Goal: Answer question/provide support: Share knowledge or assist other users

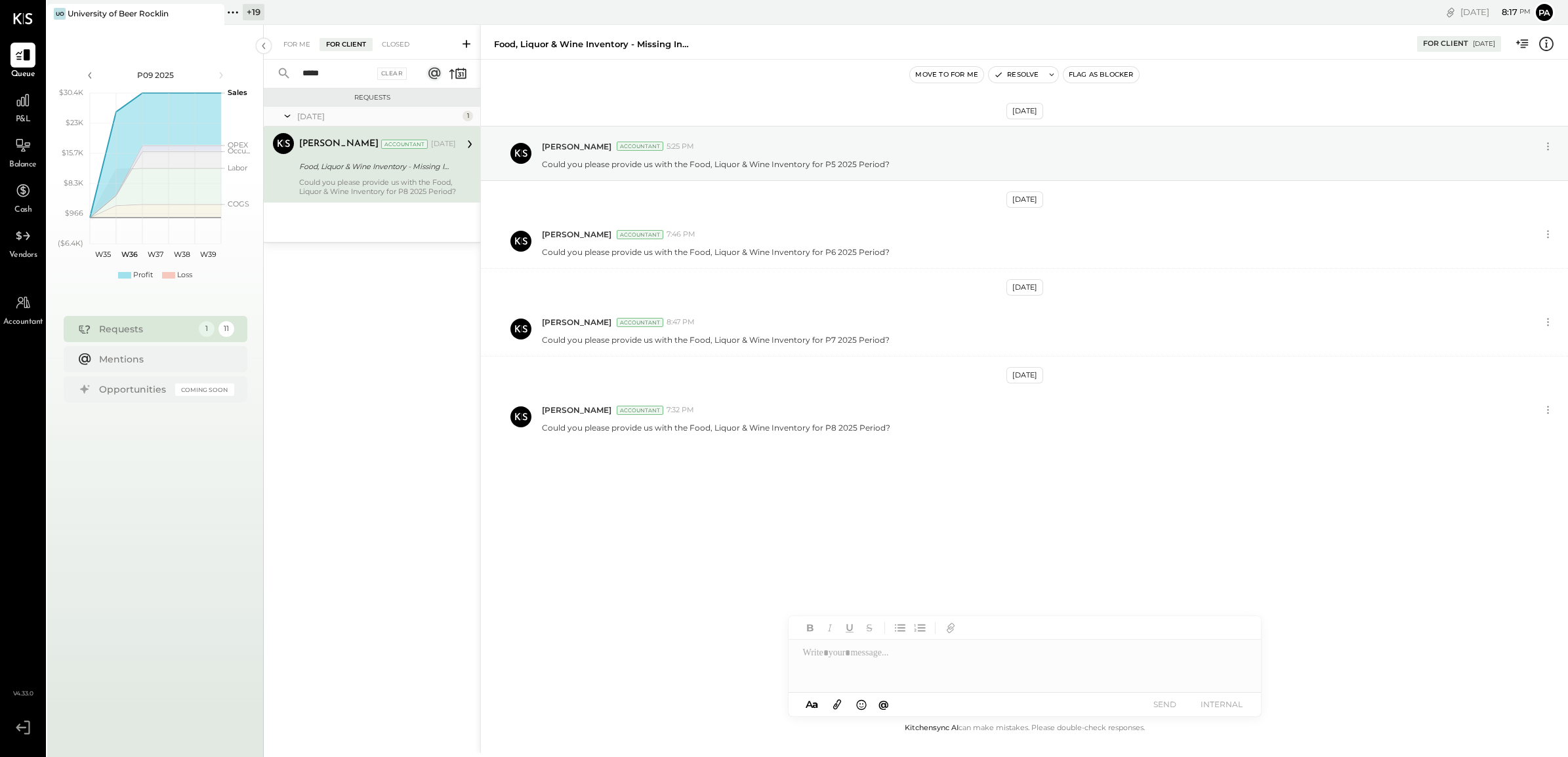
drag, startPoint x: 335, startPoint y: 71, endPoint x: 283, endPoint y: 77, distance: 52.3
click at [283, 77] on div "***** Clear" at bounding box center [345, 74] width 163 height 28
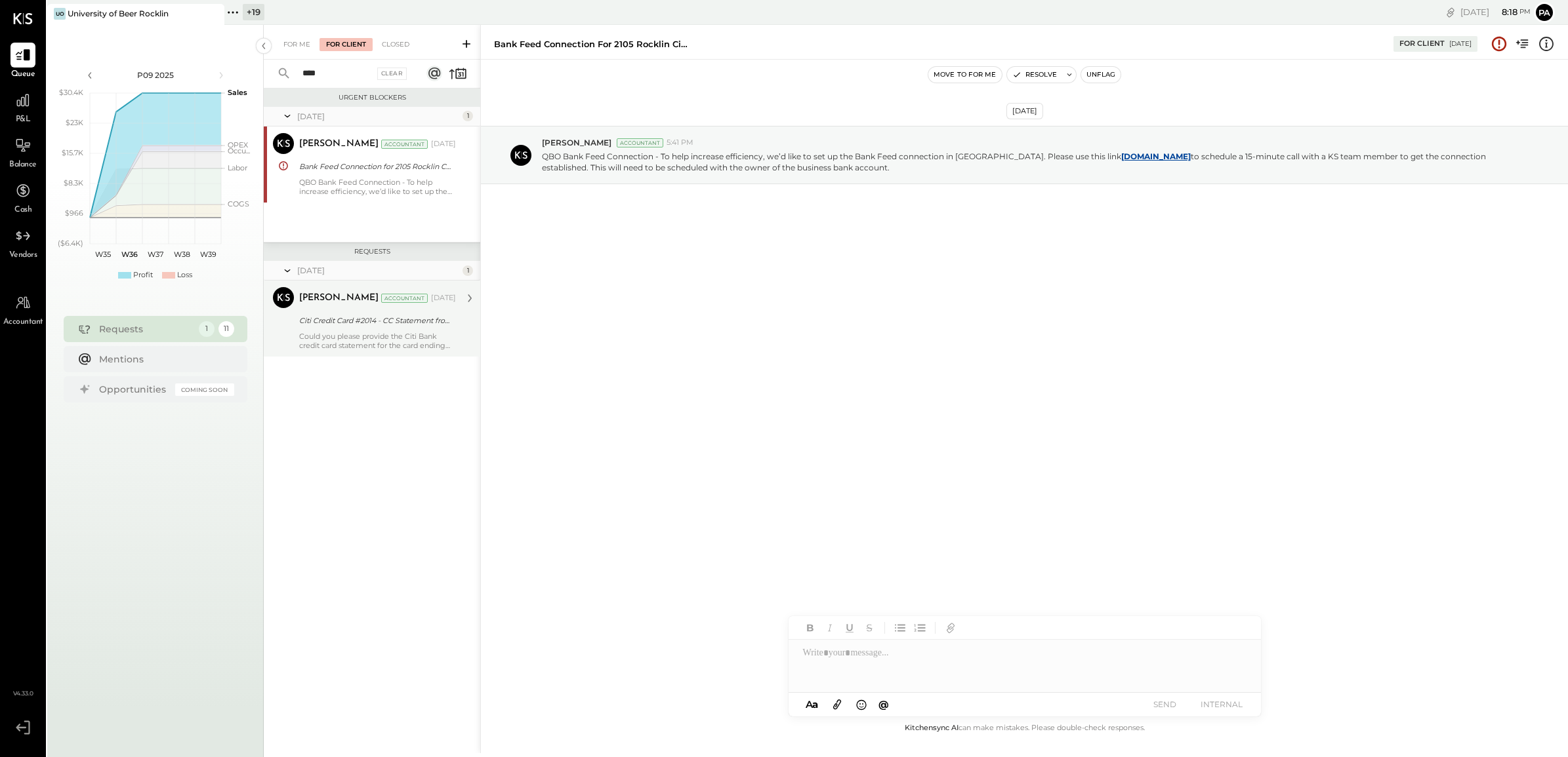
type input "****"
click at [319, 321] on div "Citi Credit Card #2014 - CC Statement from P1 2023 to P4 2025" at bounding box center [375, 321] width 153 height 13
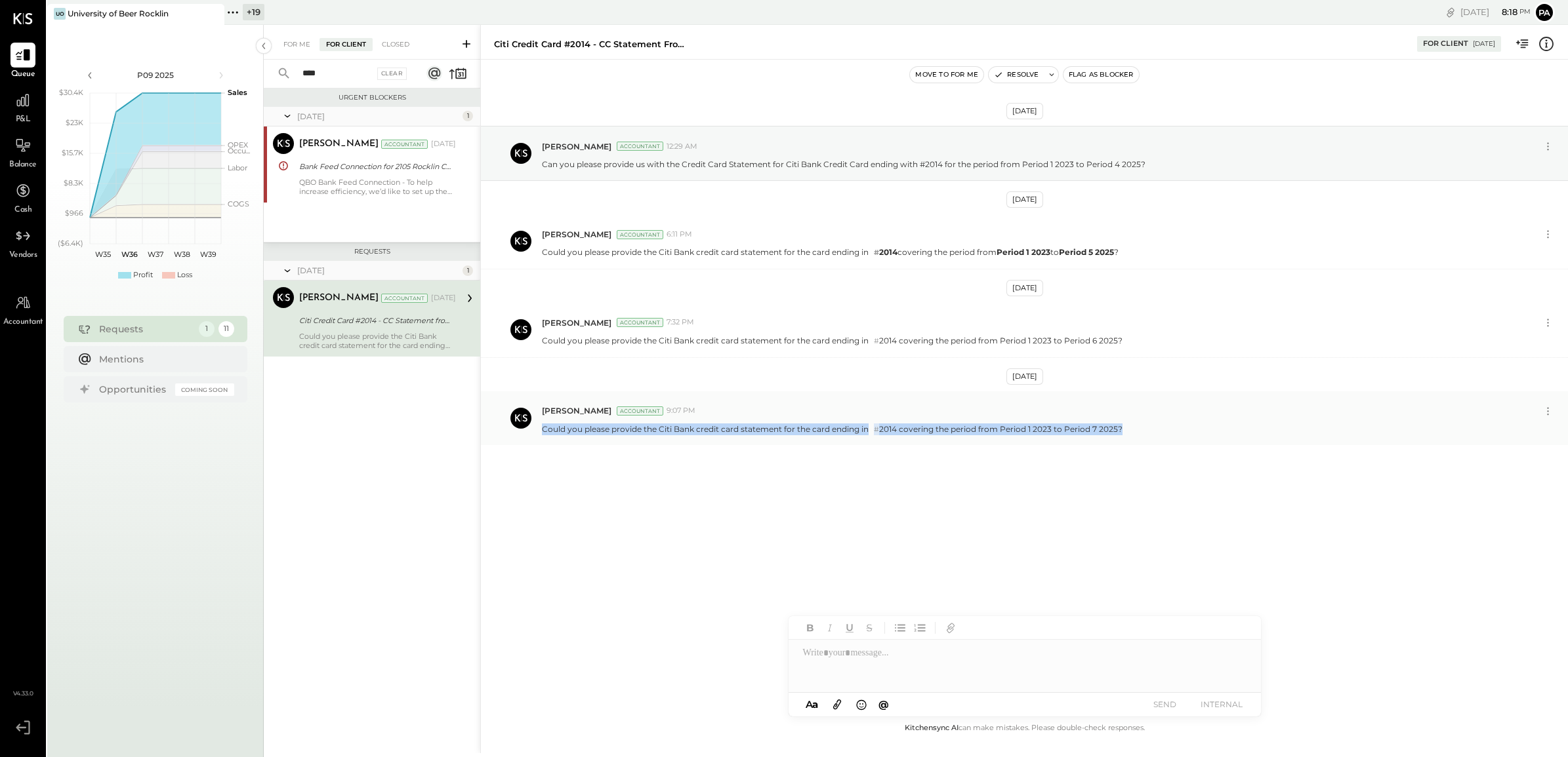
drag, startPoint x: 543, startPoint y: 429, endPoint x: 1233, endPoint y: 432, distance: 690.0
click at [1233, 432] on div "Could you please provide the Citi Bank credit card statement for the card endin…" at bounding box center [1049, 428] width 1015 height 15
copy p "Could you please provide the Citi Bank credit card statement for the card endin…"
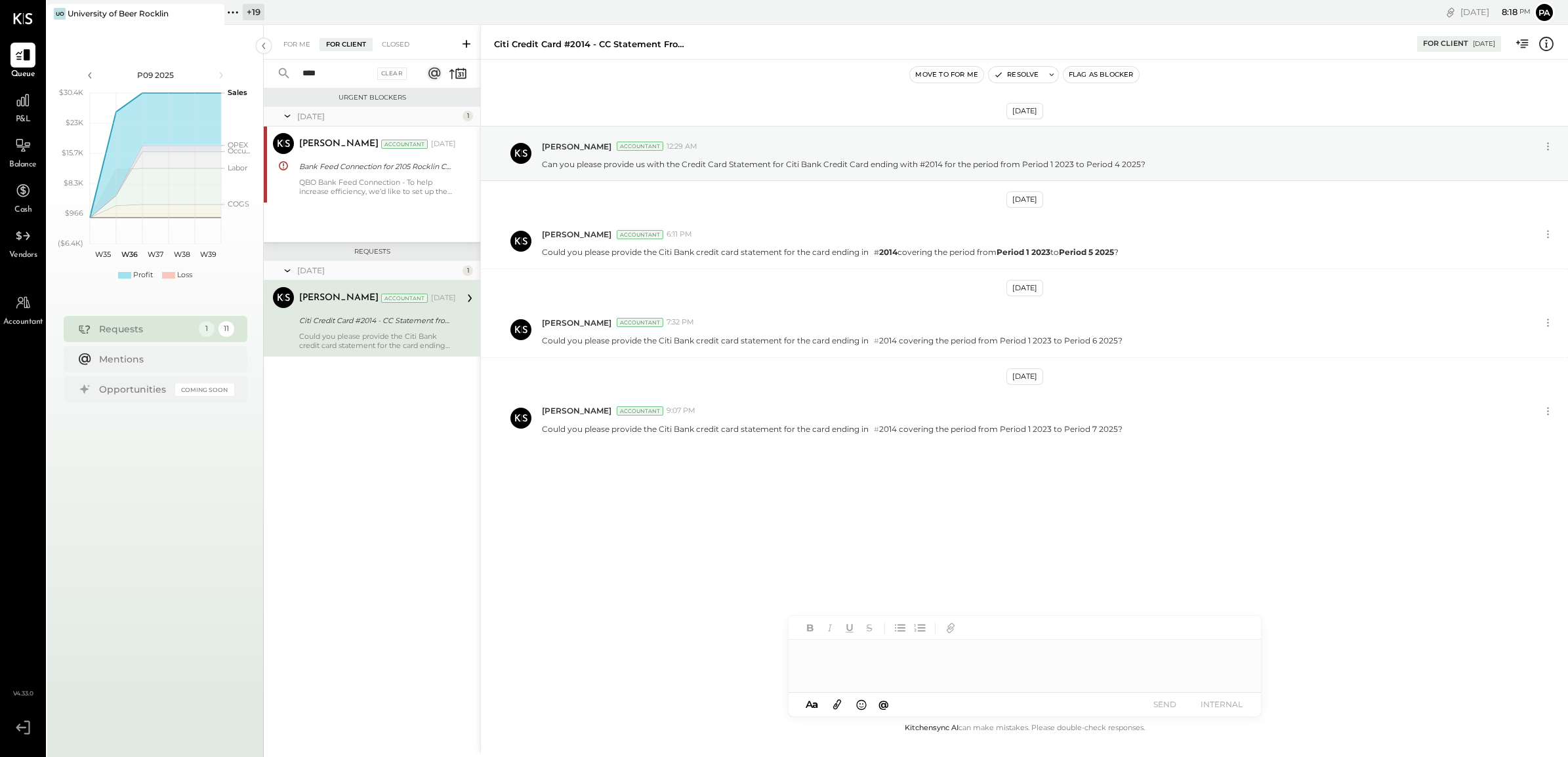
click at [909, 653] on div at bounding box center [1025, 666] width 472 height 53
paste div
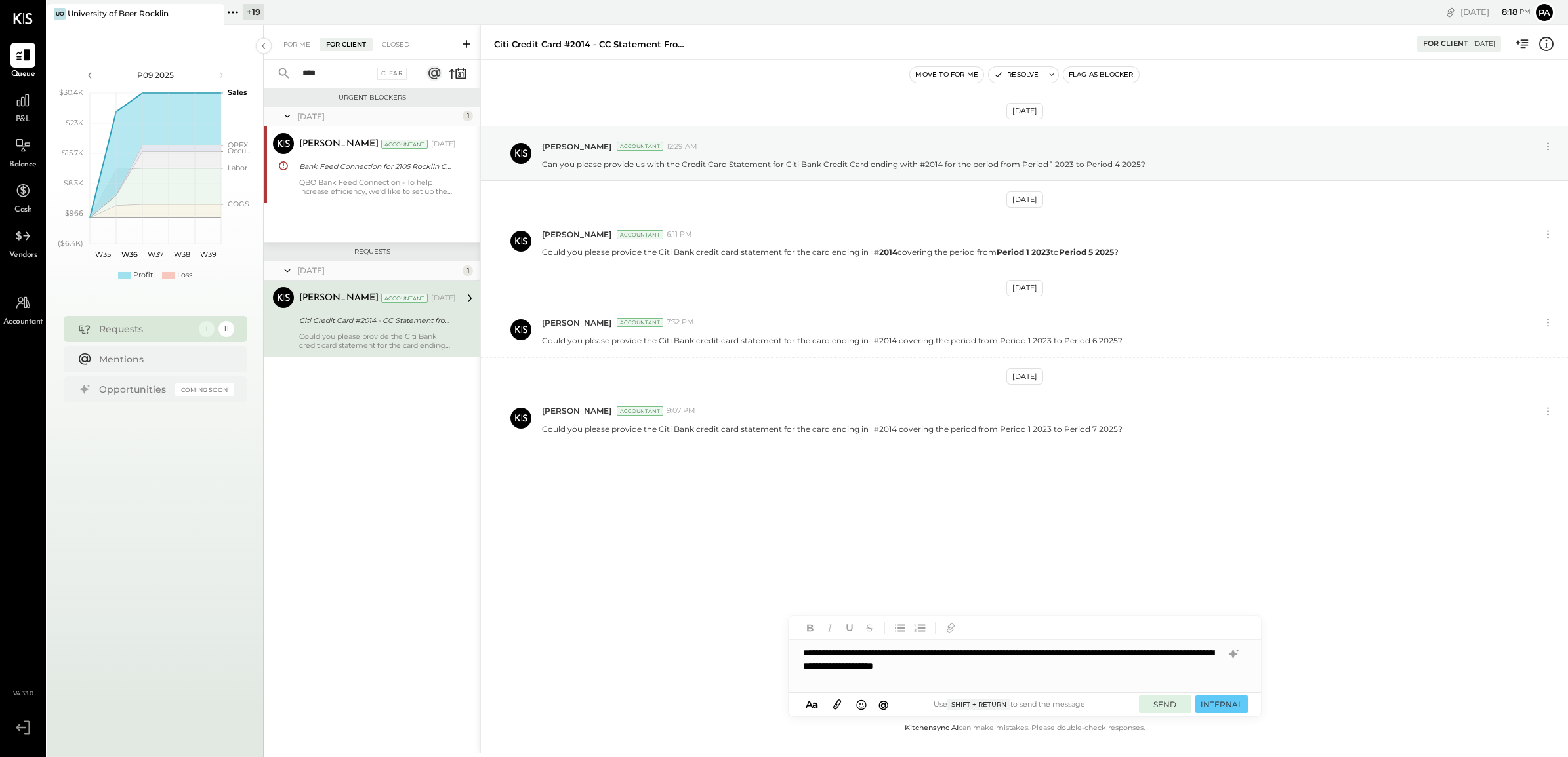
click at [1171, 702] on button "SEND" at bounding box center [1165, 704] width 53 height 18
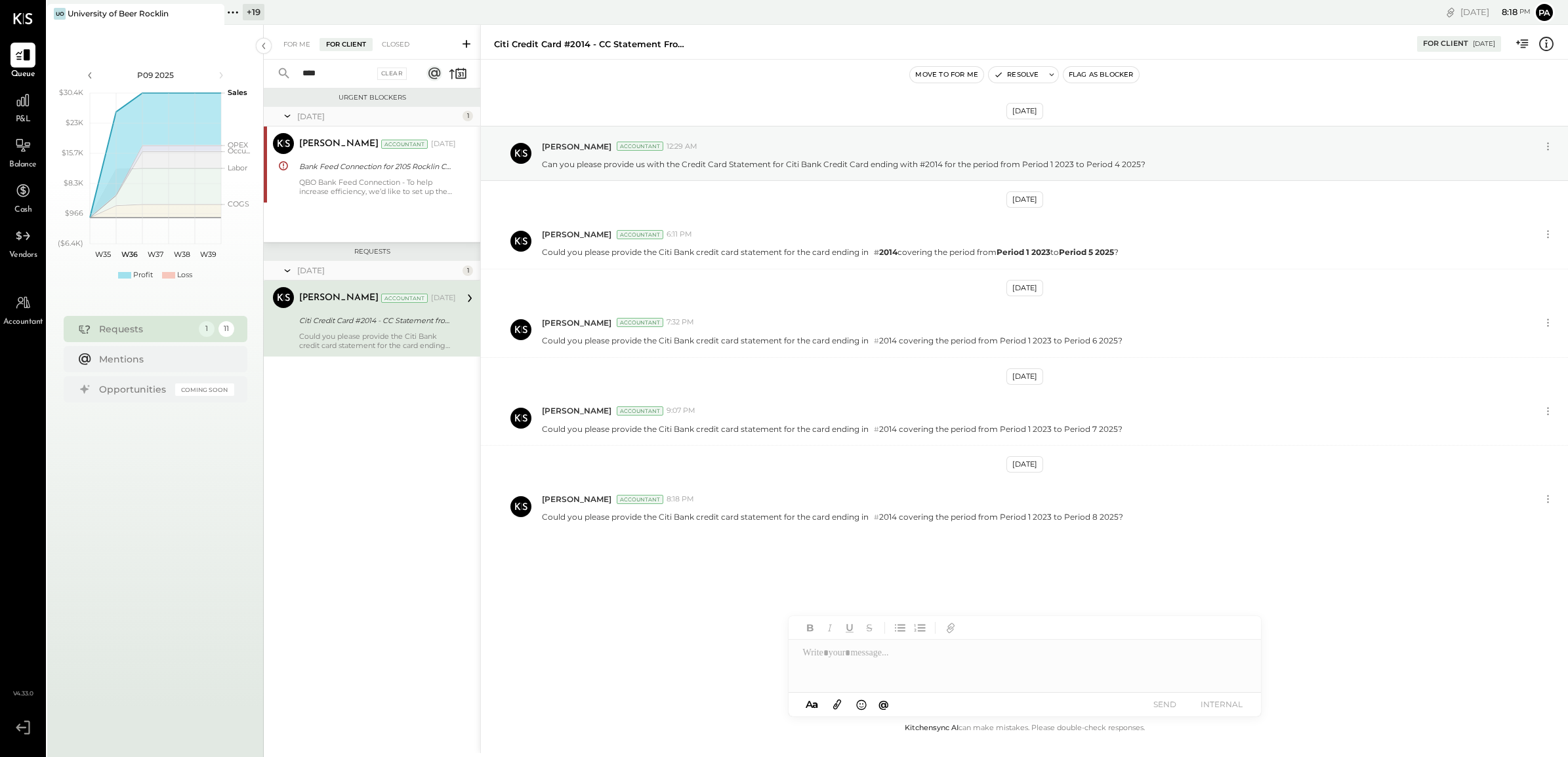
drag, startPoint x: 321, startPoint y: 73, endPoint x: 271, endPoint y: 67, distance: 50.4
click at [279, 73] on div "**** Clear" at bounding box center [345, 74] width 163 height 28
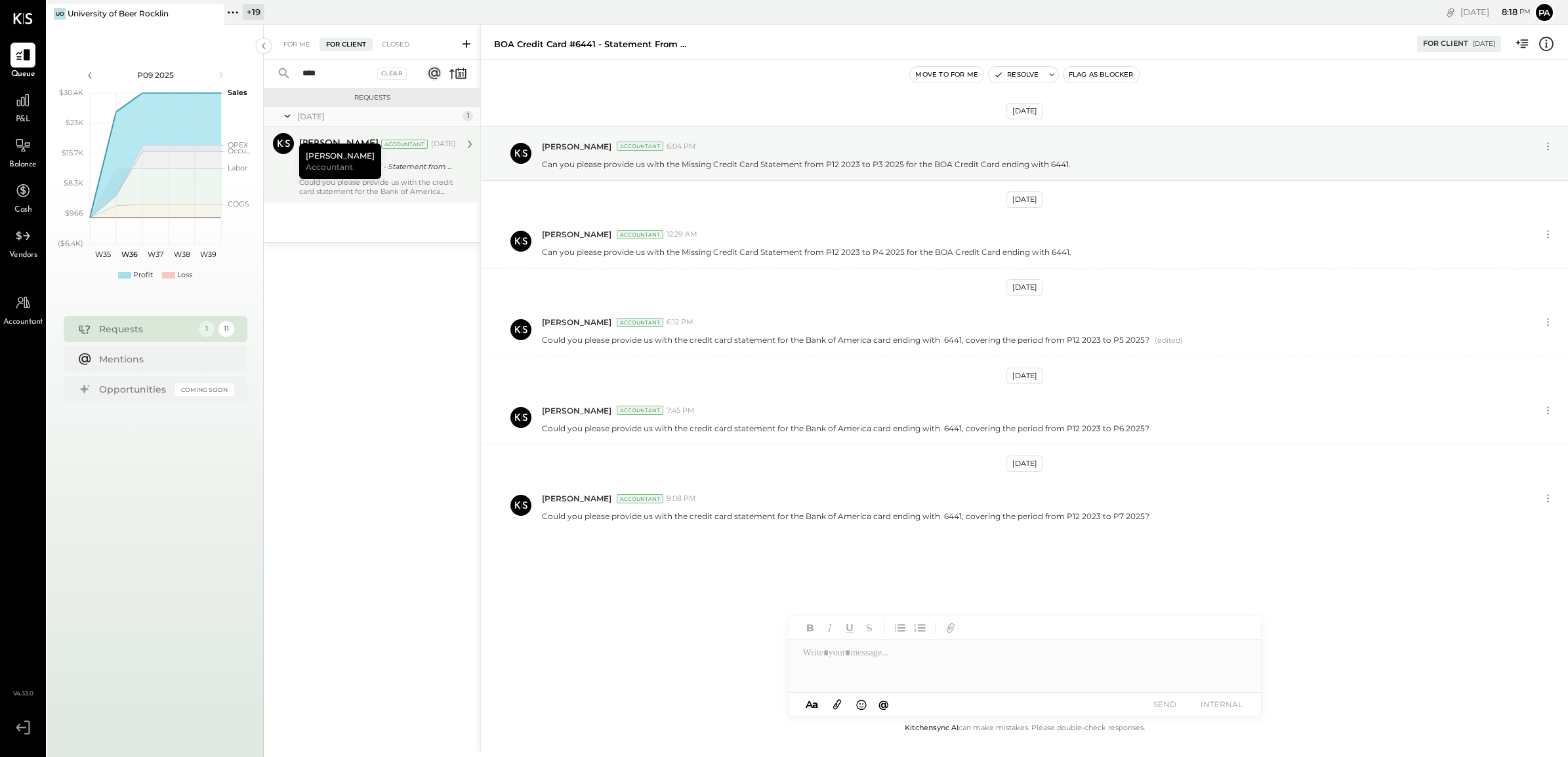
click at [315, 175] on div "[PERSON_NAME] Accountant" at bounding box center [340, 161] width 82 height 35
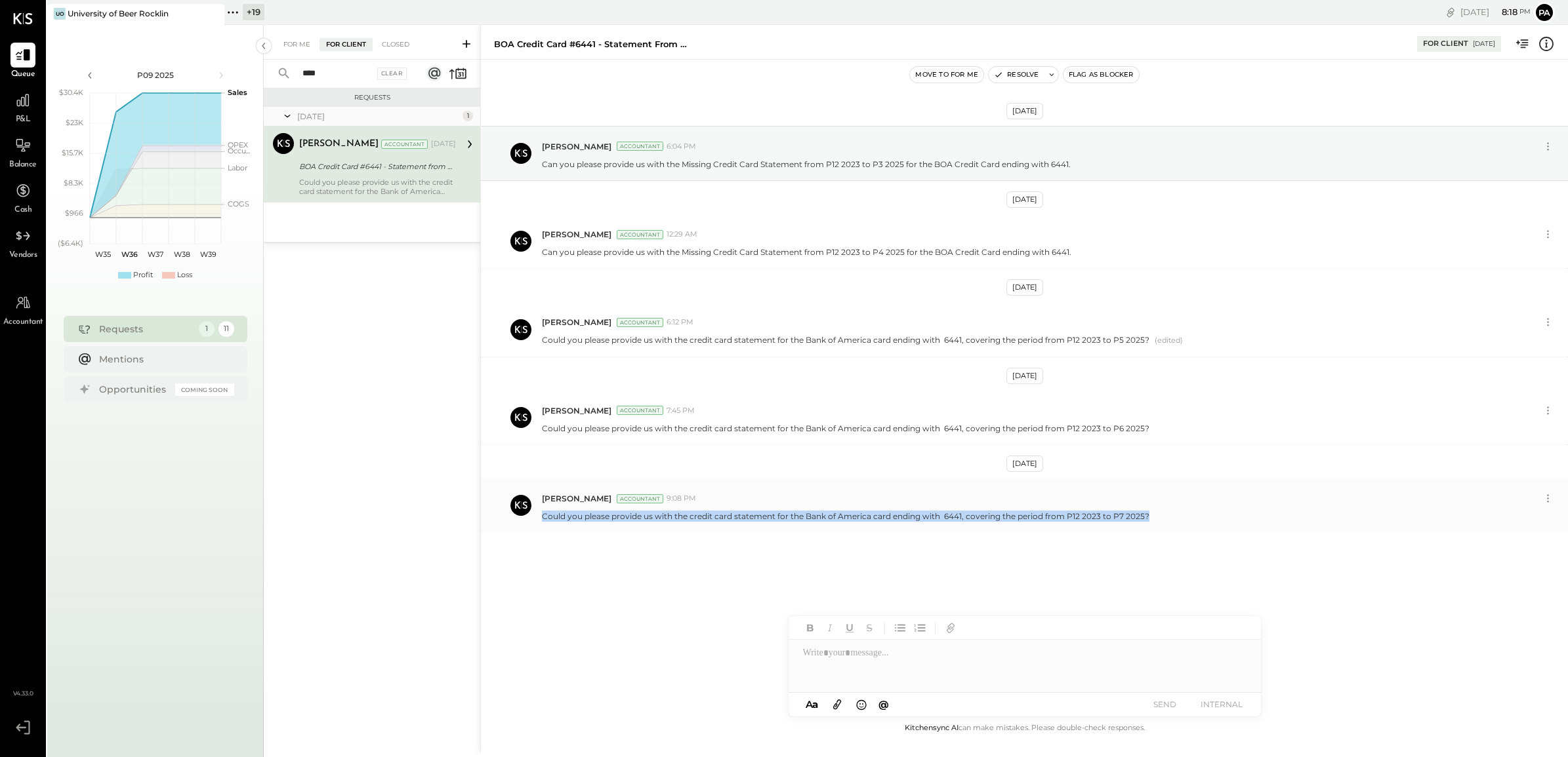
drag, startPoint x: 542, startPoint y: 516, endPoint x: 1161, endPoint y: 516, distance: 619.0
click at [1161, 516] on div "Could you please provide us with the credit card statement for the Bank of Amer…" at bounding box center [1049, 515] width 1015 height 14
copy p "Could you please provide us with the credit card statement for the Bank of Amer…"
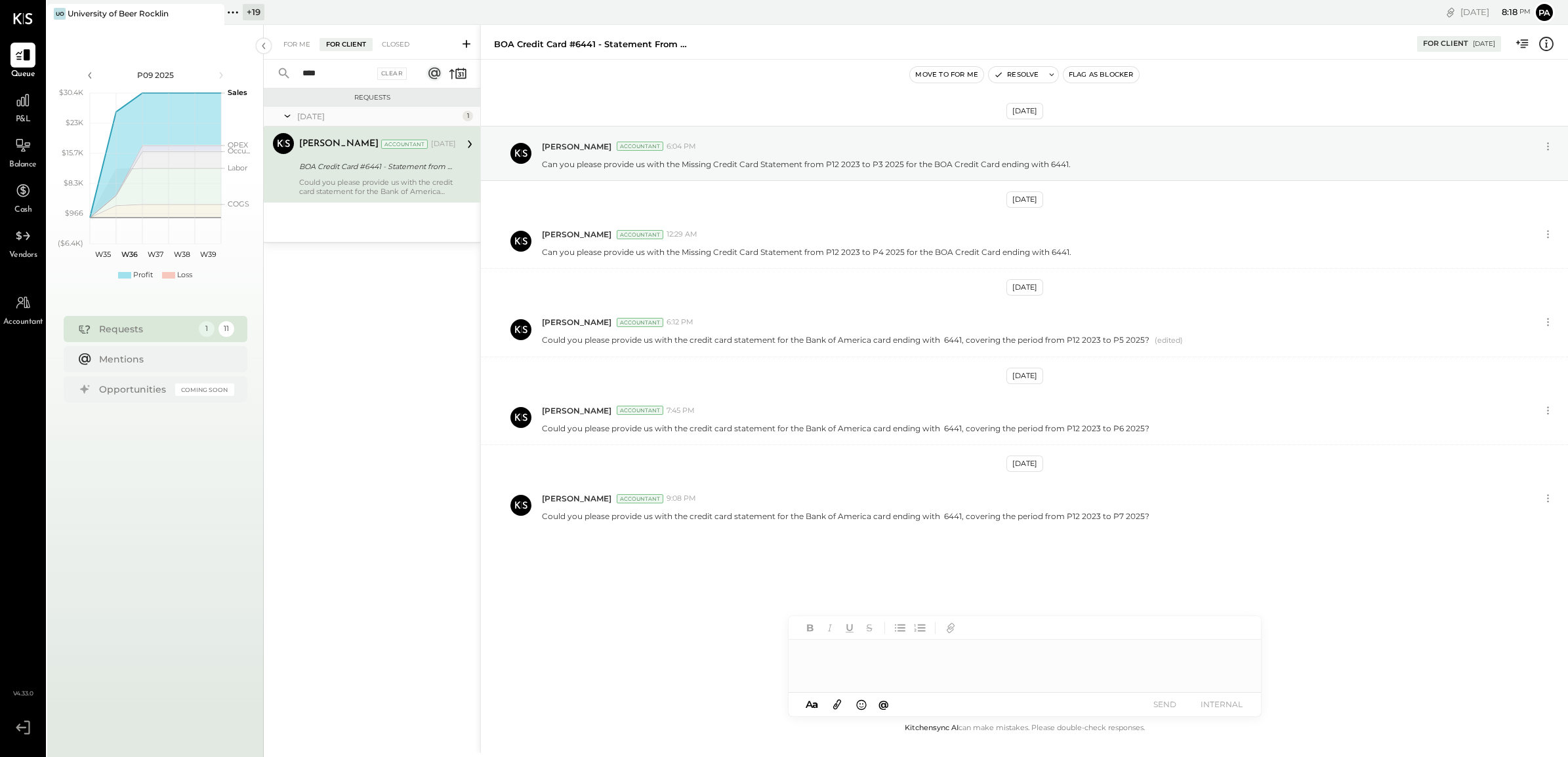
click at [929, 657] on div at bounding box center [1025, 666] width 472 height 53
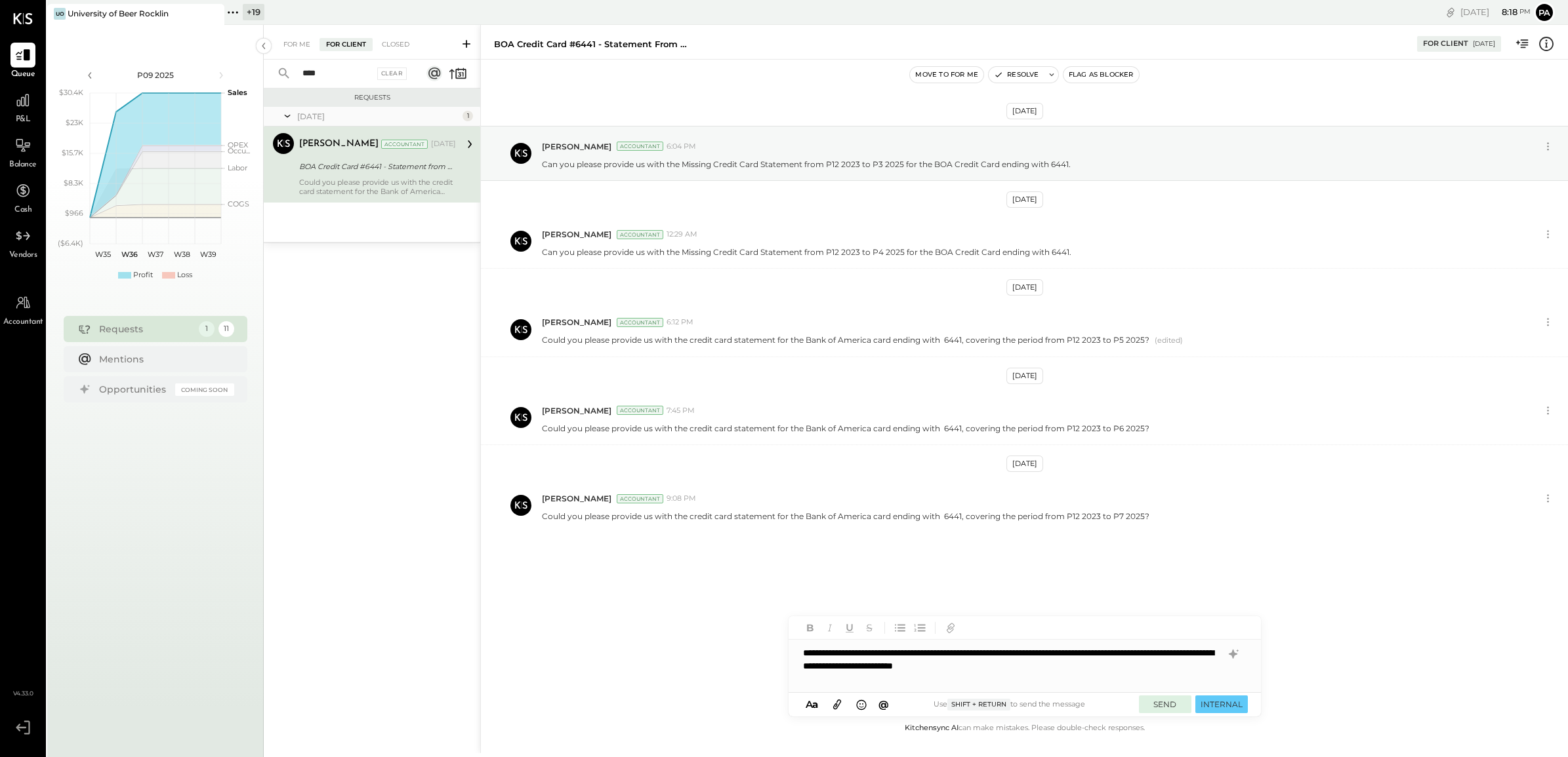
click at [1164, 704] on button "SEND" at bounding box center [1165, 704] width 53 height 18
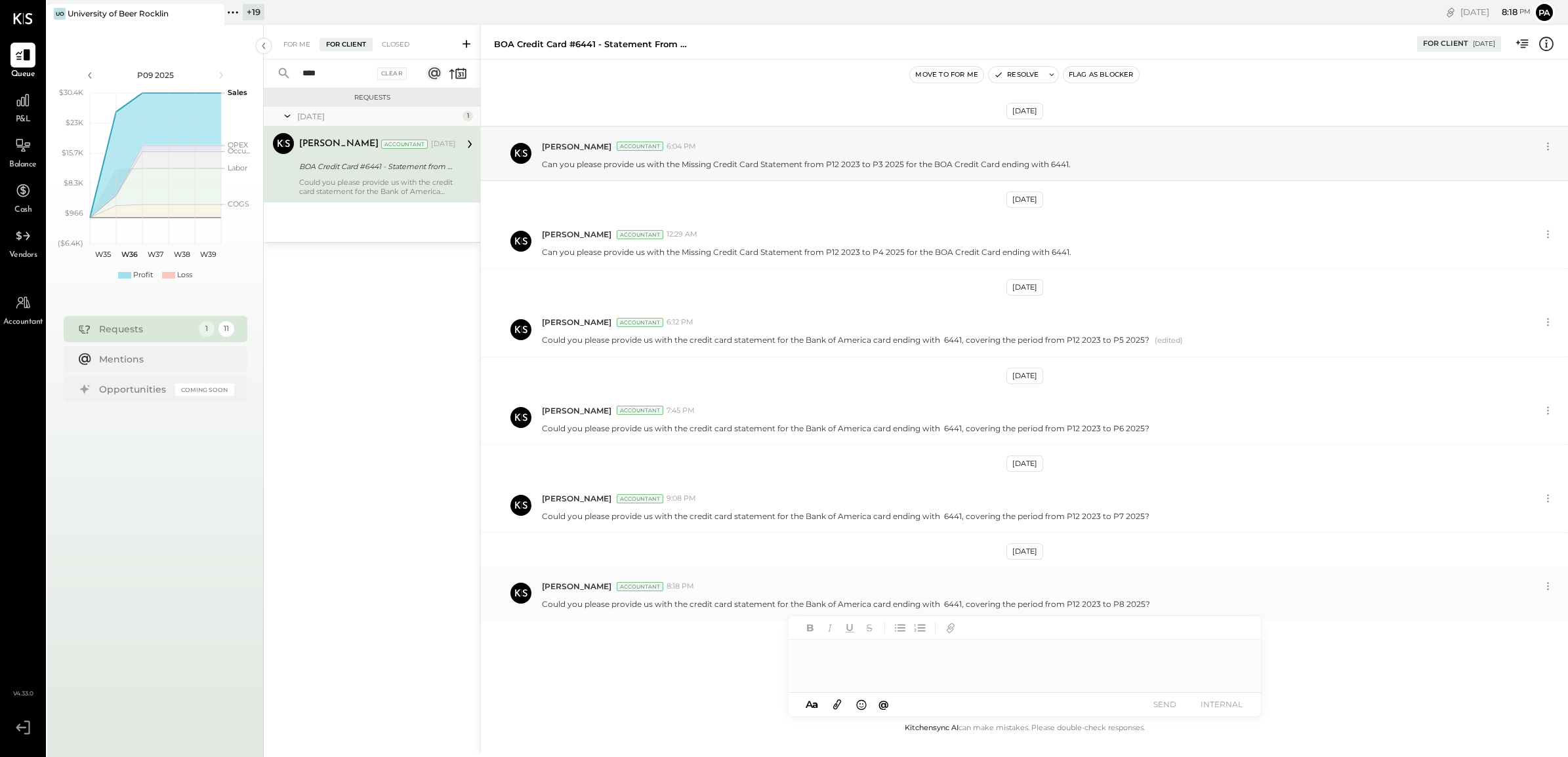
scroll to position [1, 0]
click at [1051, 73] on icon at bounding box center [1051, 75] width 9 height 9
click at [1017, 74] on button "Resolve" at bounding box center [1016, 75] width 55 height 16
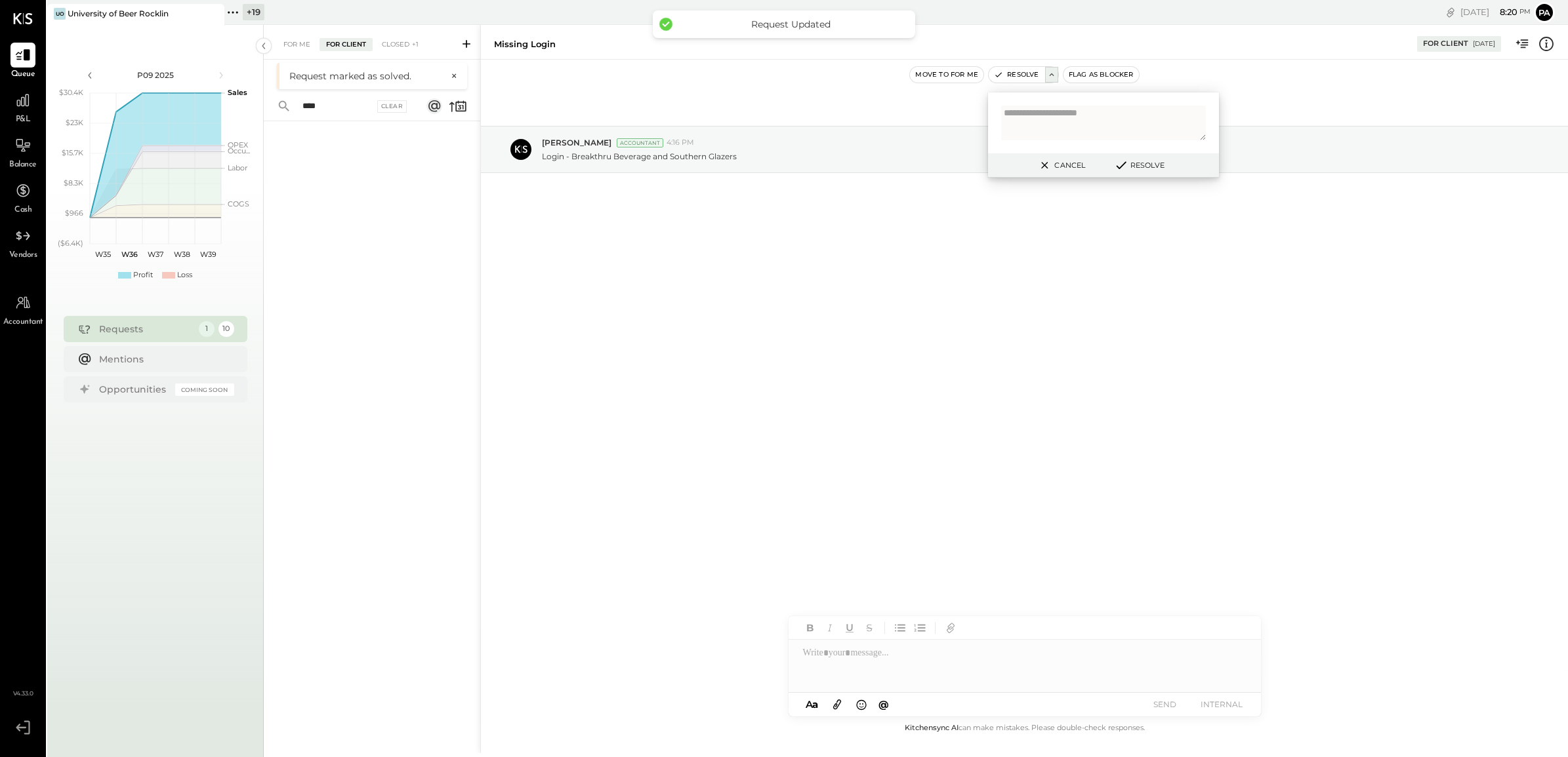
drag, startPoint x: 325, startPoint y: 97, endPoint x: 279, endPoint y: 103, distance: 46.4
click at [279, 103] on div "**** Clear" at bounding box center [345, 107] width 163 height 28
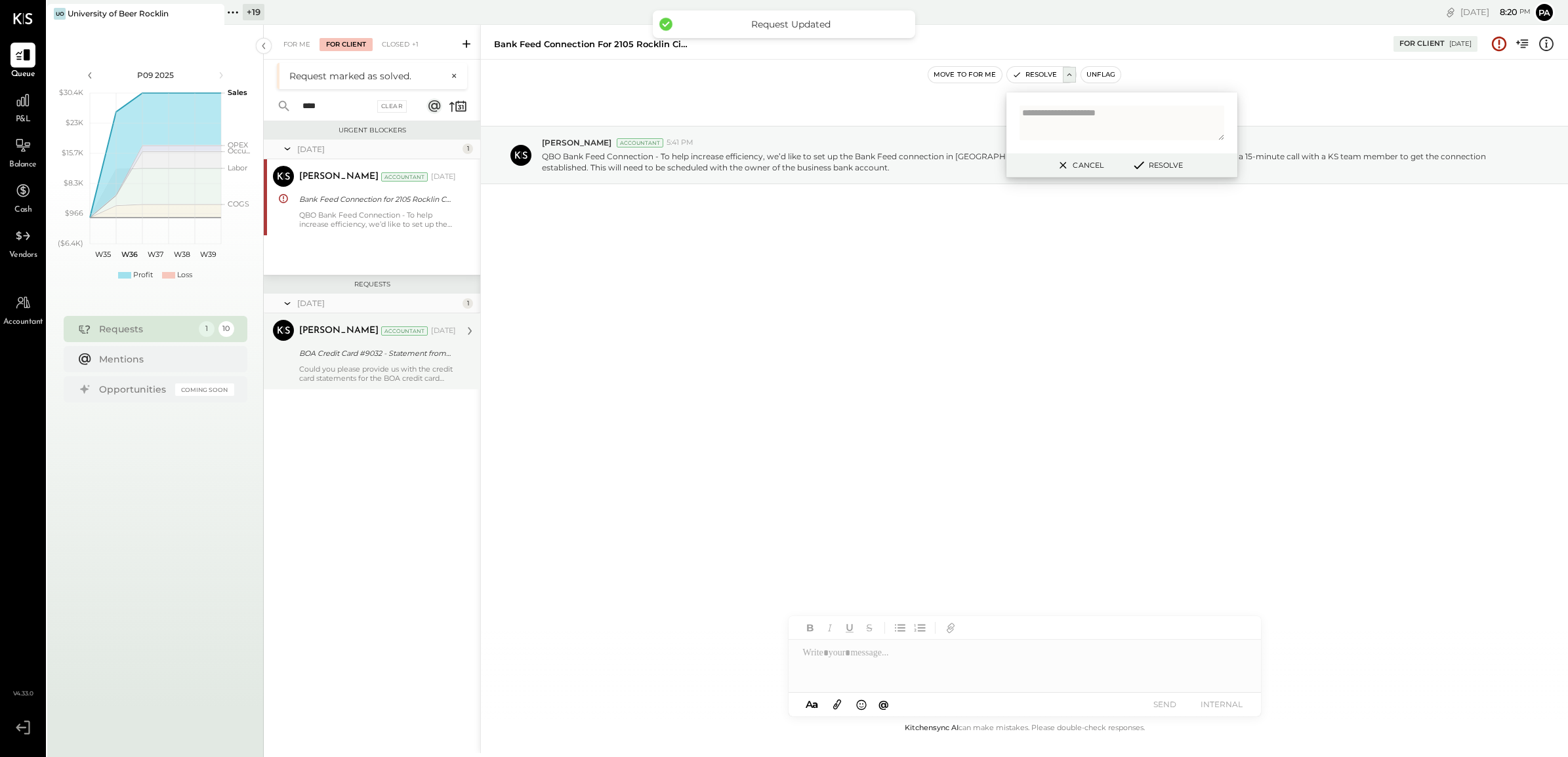
click at [398, 355] on div "BOA Credit Card #9032 - Statement from P8 2023 to P3 2025" at bounding box center [375, 353] width 153 height 13
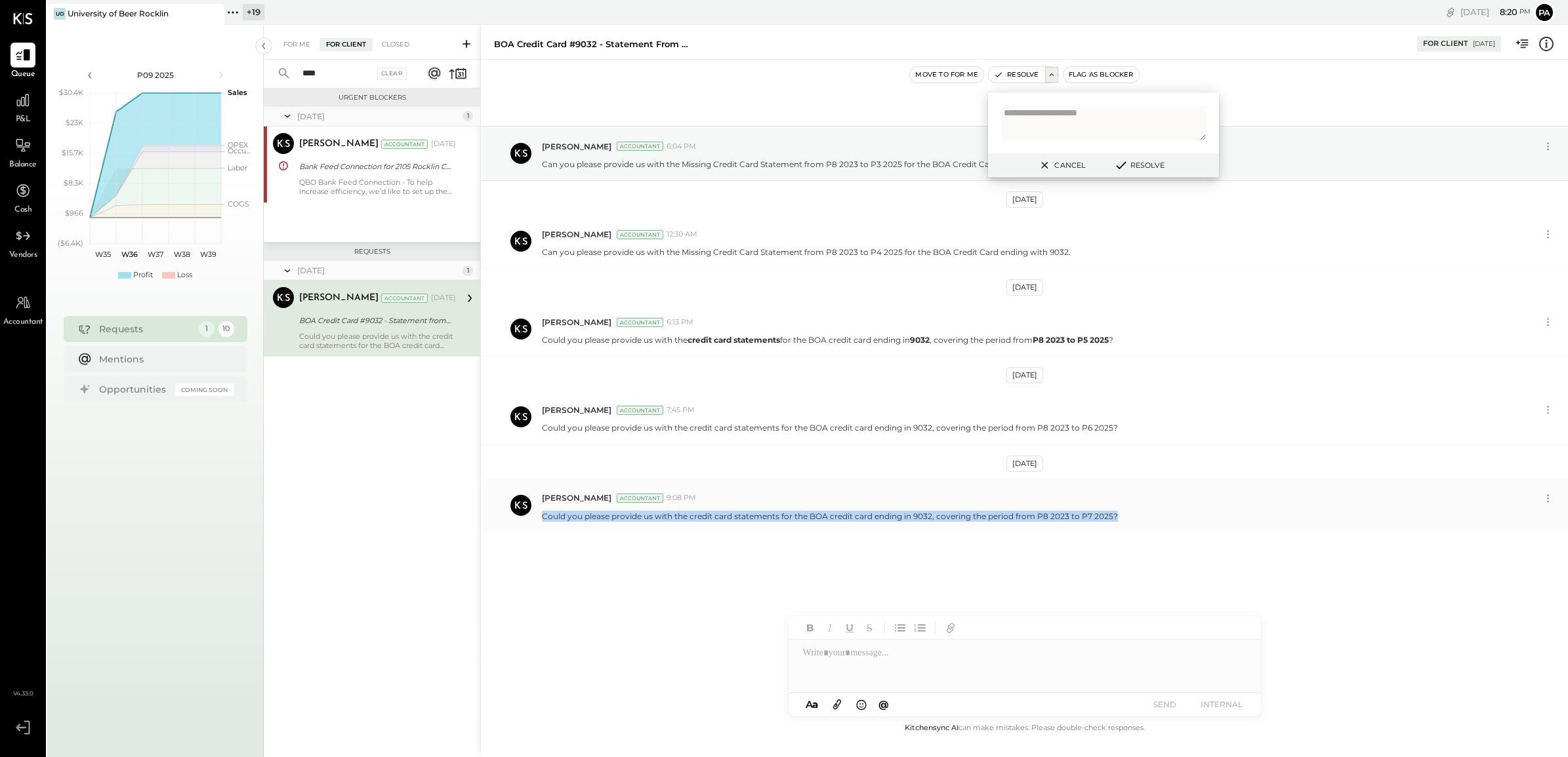
drag, startPoint x: 539, startPoint y: 518, endPoint x: 1123, endPoint y: 526, distance: 584.1
click at [1123, 526] on div "[PERSON_NAME] Accountant 9:08 PM Could you please provide us with the credit ca…" at bounding box center [1024, 505] width 1087 height 54
copy p "Could you please provide us with the credit card statements for the BOA credit …"
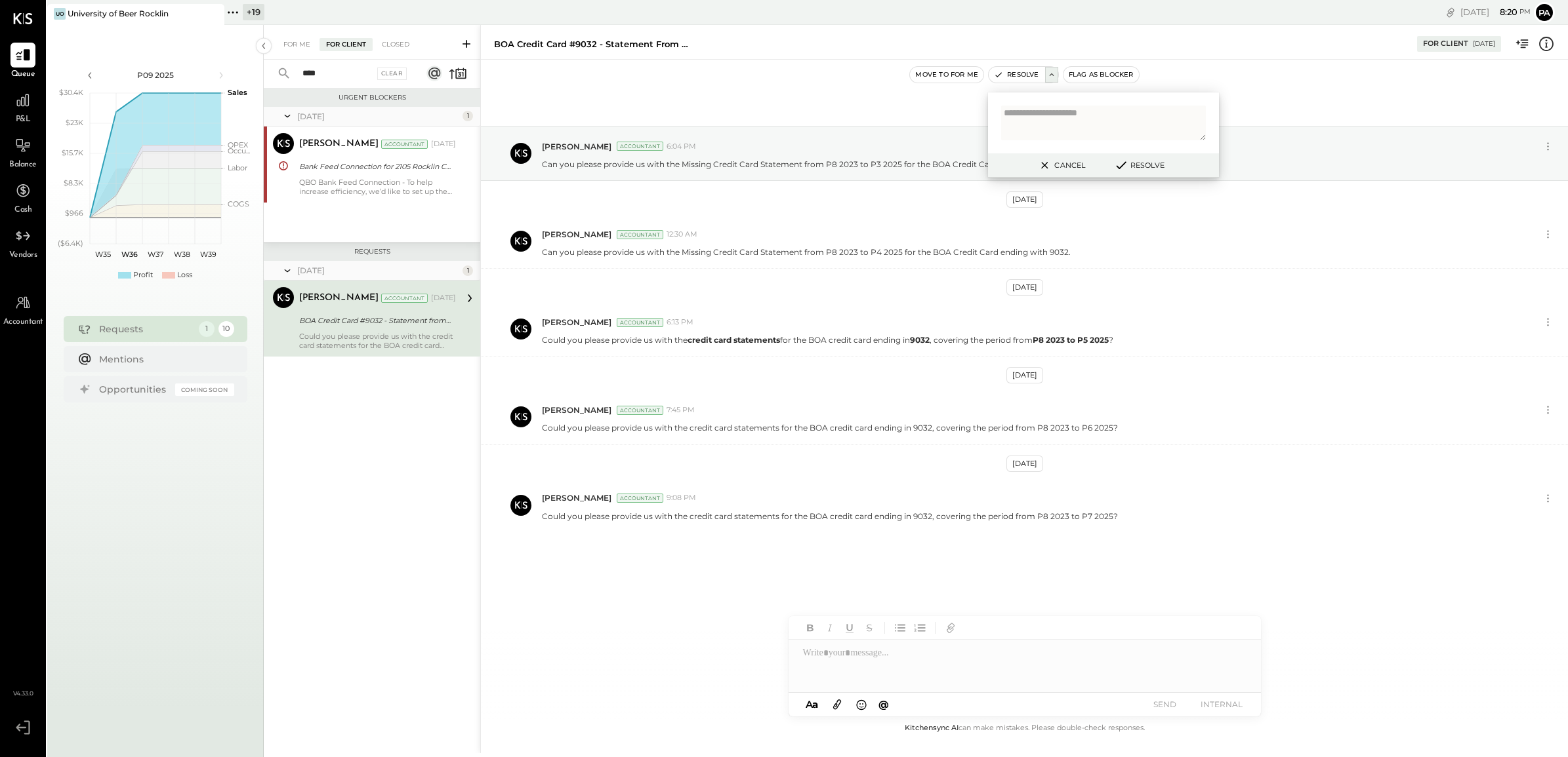
click at [933, 670] on div at bounding box center [1025, 666] width 472 height 53
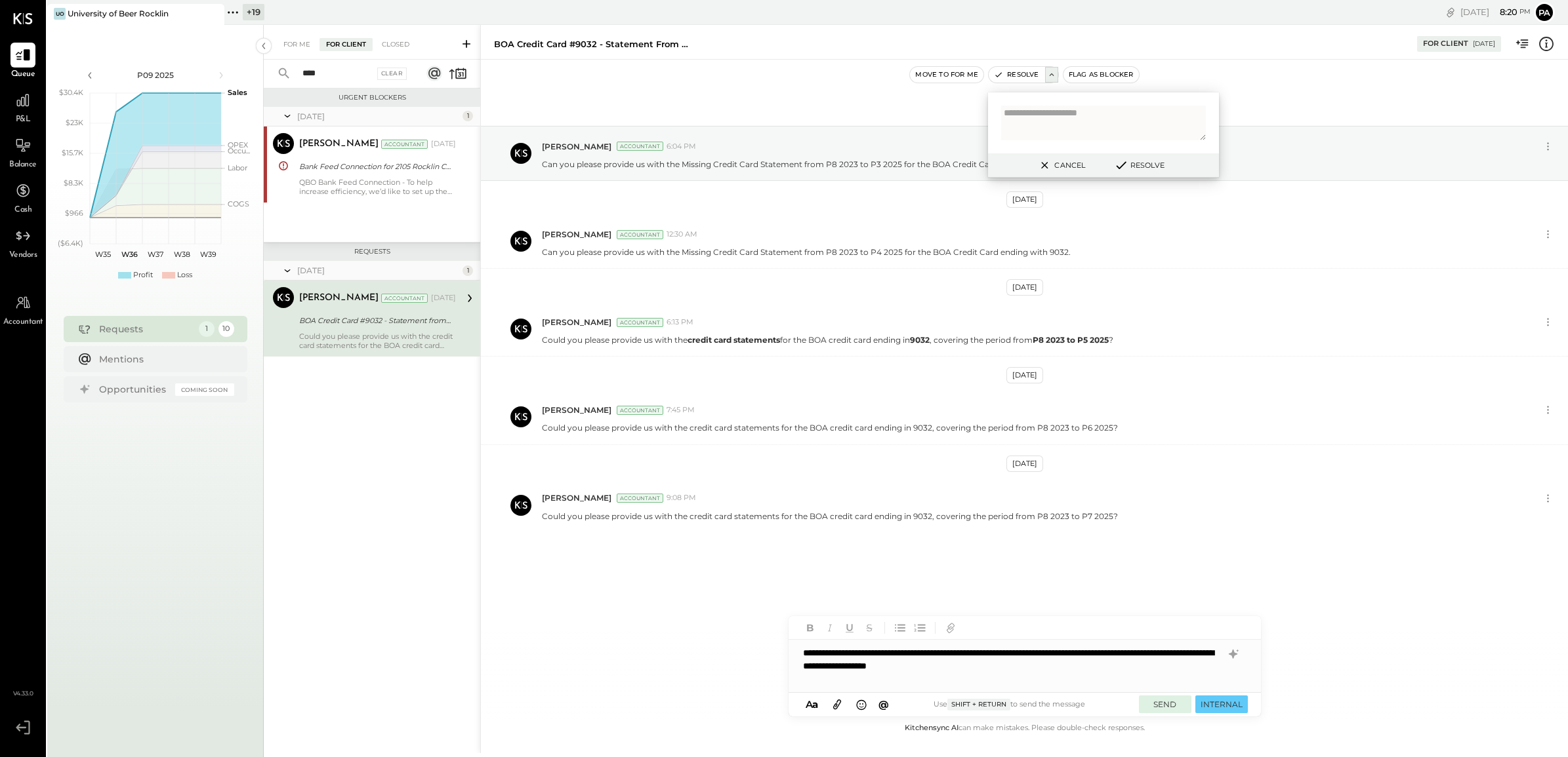
click at [1164, 699] on button "SEND" at bounding box center [1165, 704] width 53 height 18
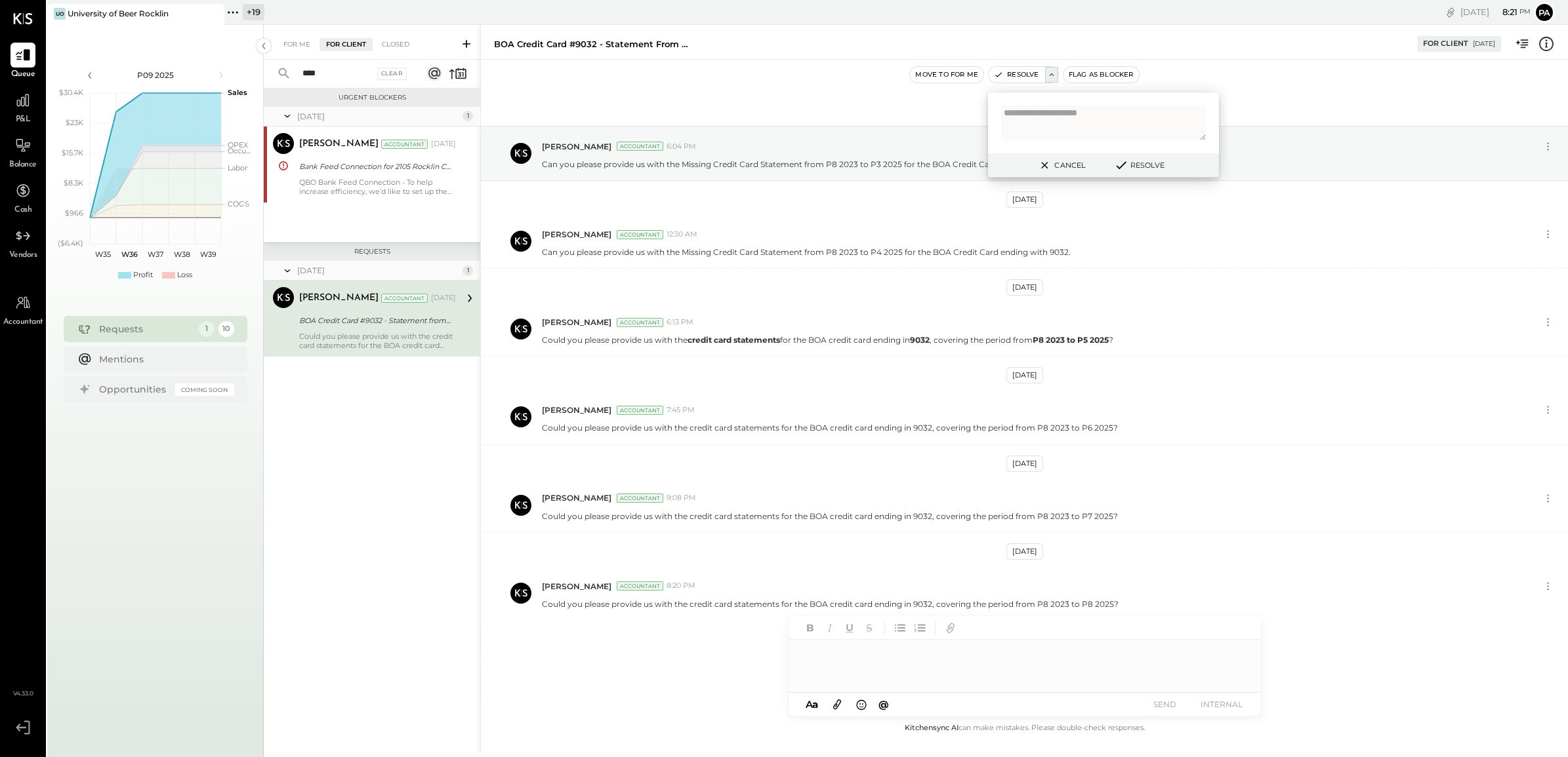
scroll to position [1, 0]
click at [354, 66] on input "****" at bounding box center [334, 73] width 79 height 21
drag, startPoint x: 327, startPoint y: 66, endPoint x: 224, endPoint y: 69, distance: 103.0
click at [224, 69] on div "P09 2025 polygon, polyline { transition: fill-opacity 0.1s, stroke-opacity 0.1s…" at bounding box center [807, 403] width 1521 height 757
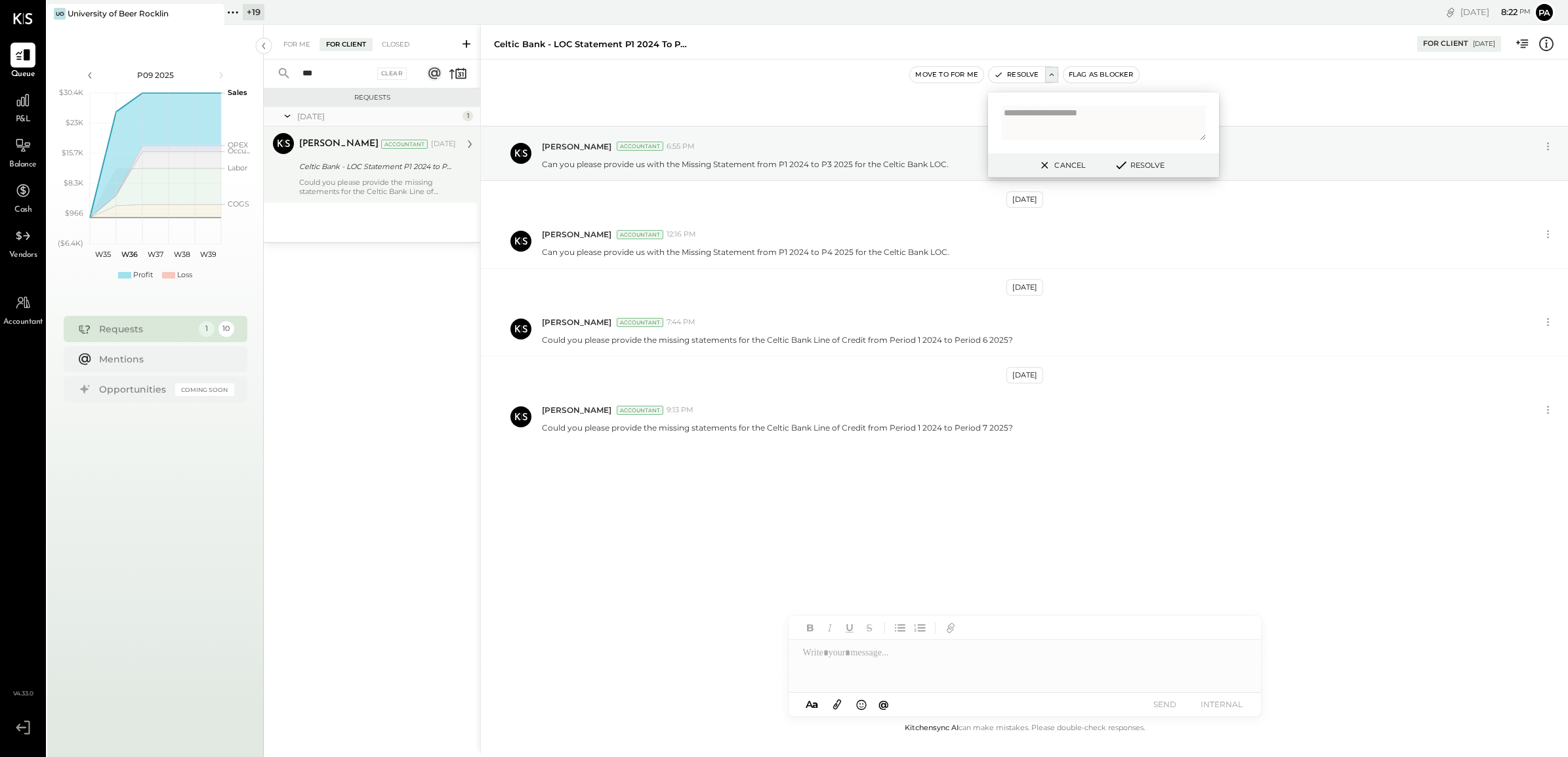
click at [357, 168] on div "Celtic Bank - LOC Statement P1 2024 to P3 2025" at bounding box center [375, 167] width 153 height 13
drag, startPoint x: 540, startPoint y: 431, endPoint x: 1021, endPoint y: 446, distance: 481.2
click at [1021, 444] on div "[PERSON_NAME] Accountant 9:13 PM Could you please provide the missing statement…" at bounding box center [1024, 416] width 1087 height 54
copy p "Could you please provide the missing statements for the Celtic Bank Line of Cre…"
click at [867, 667] on div at bounding box center [1025, 666] width 472 height 53
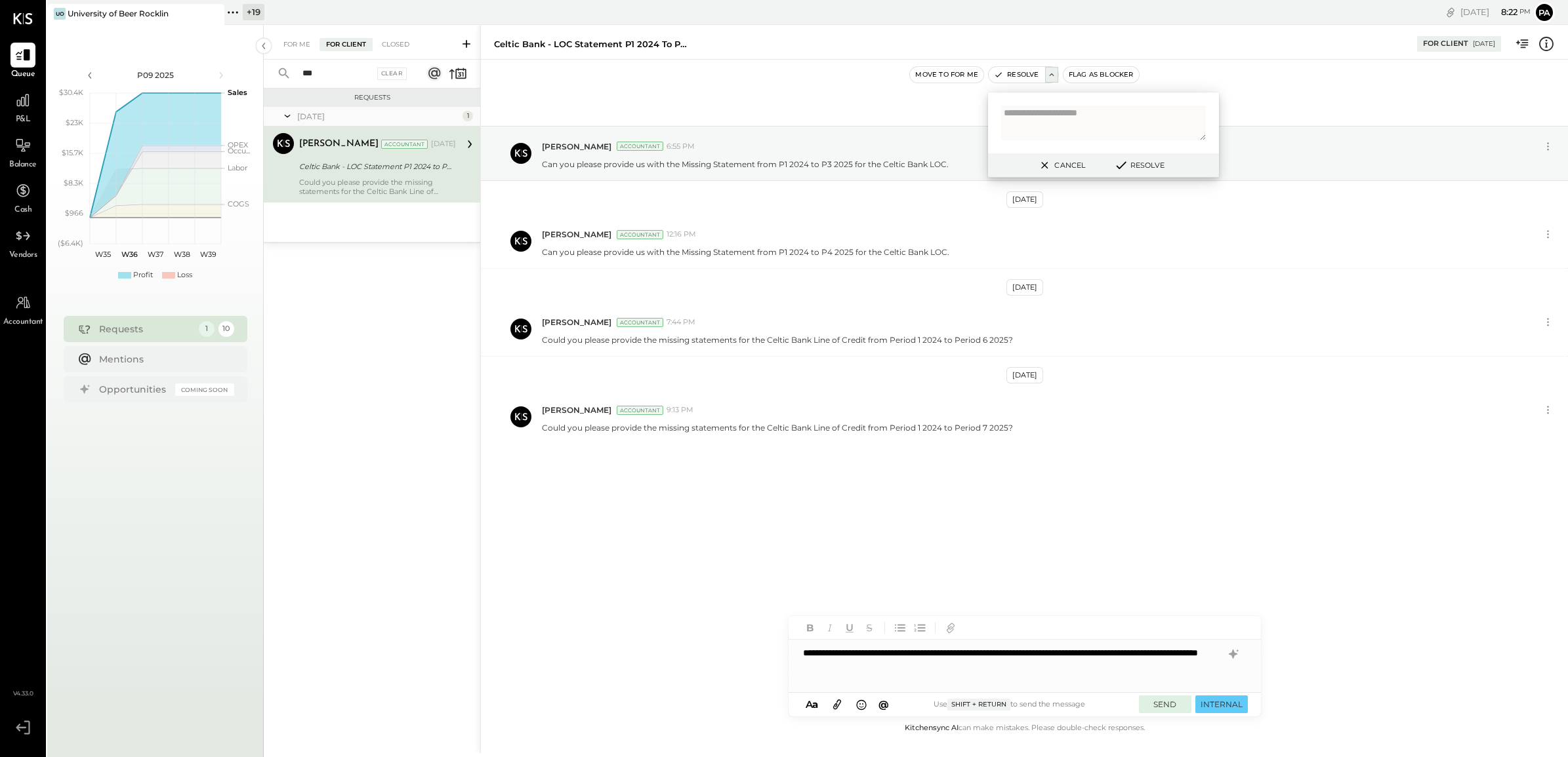
click at [1157, 708] on button "SEND" at bounding box center [1165, 704] width 53 height 18
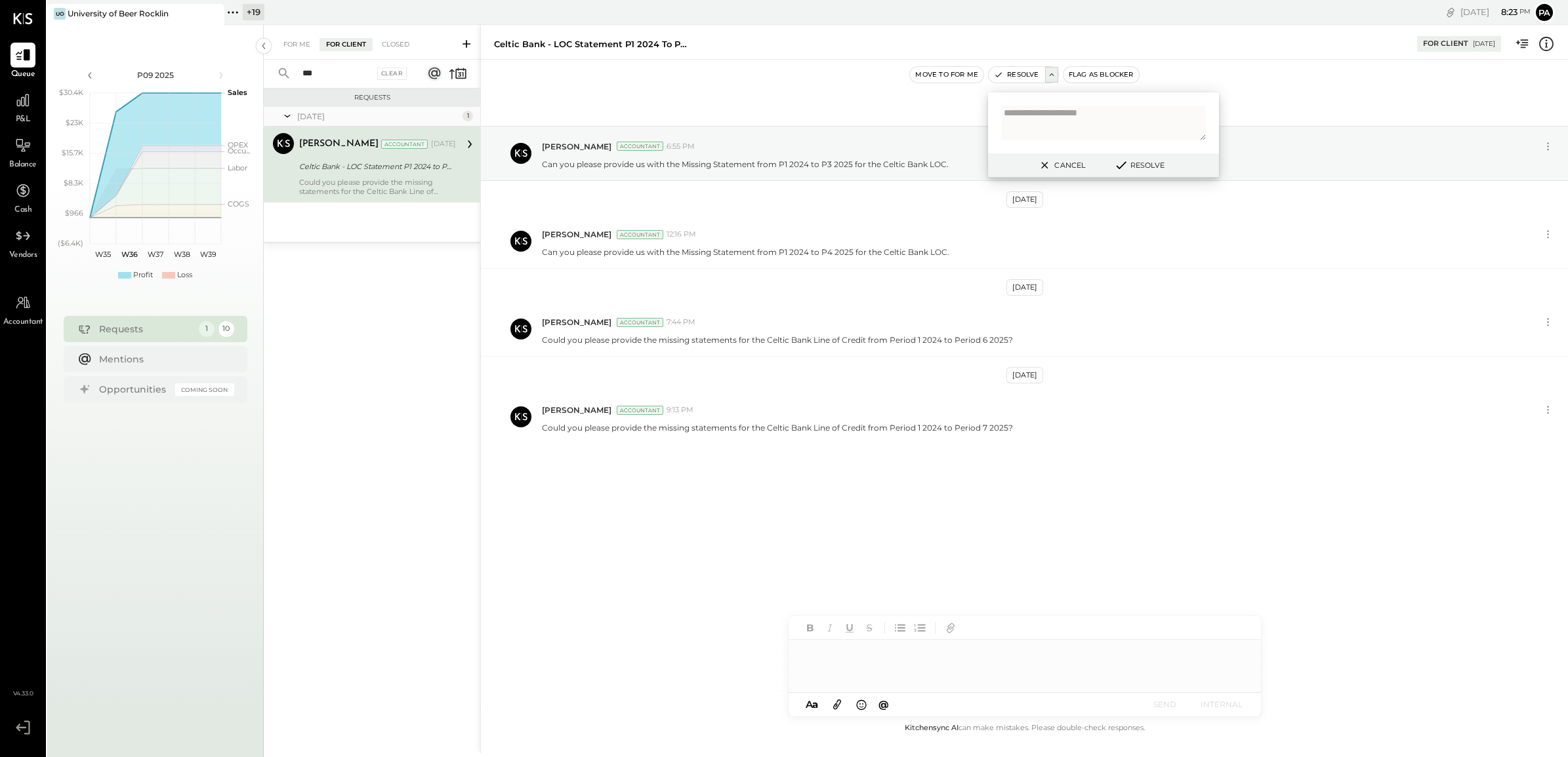
click at [1061, 161] on button "Cancel" at bounding box center [1061, 165] width 57 height 17
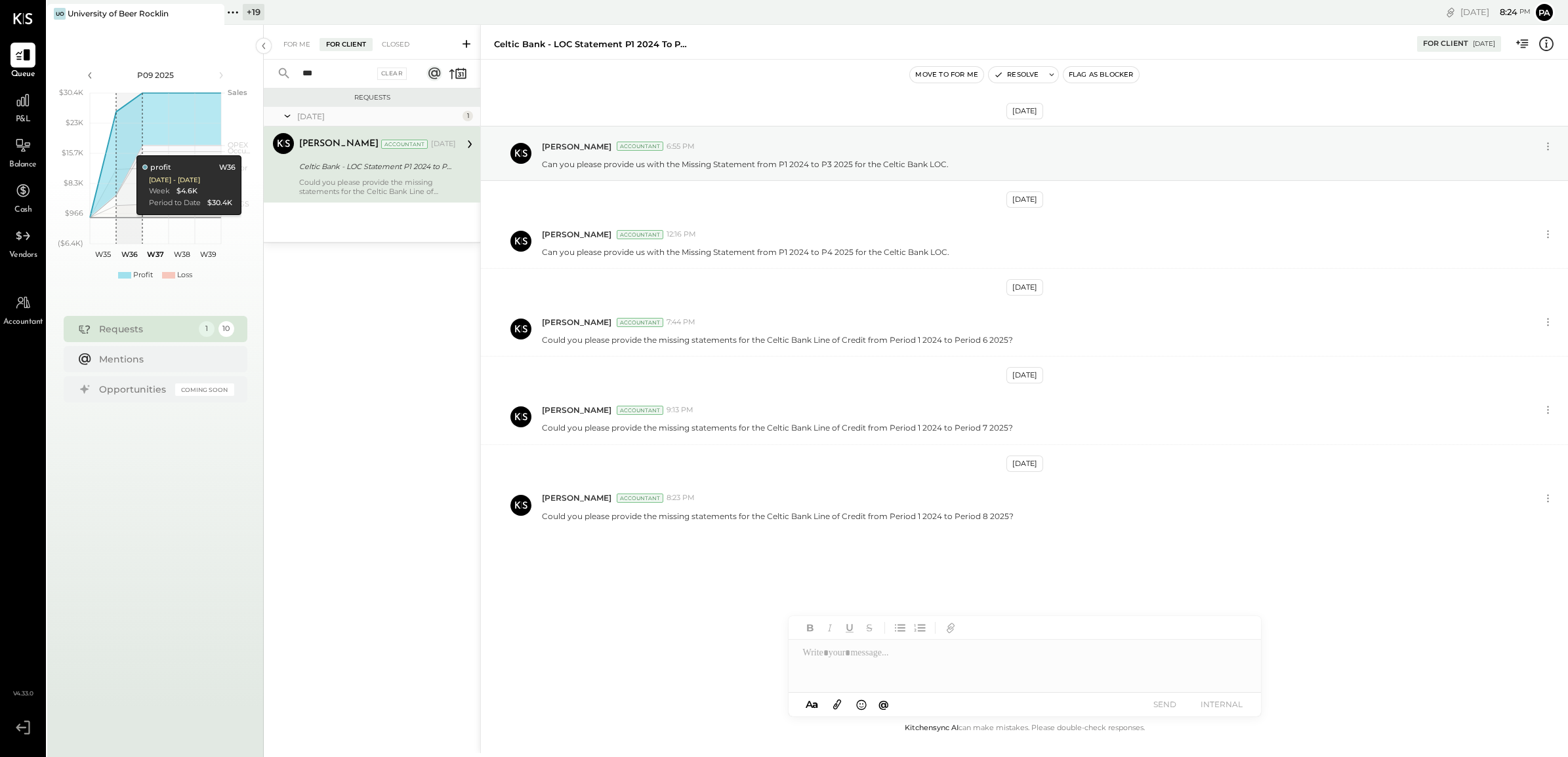
drag, startPoint x: 320, startPoint y: 74, endPoint x: 277, endPoint y: 74, distance: 43.0
click at [277, 74] on div "*** Clear" at bounding box center [345, 74] width 163 height 28
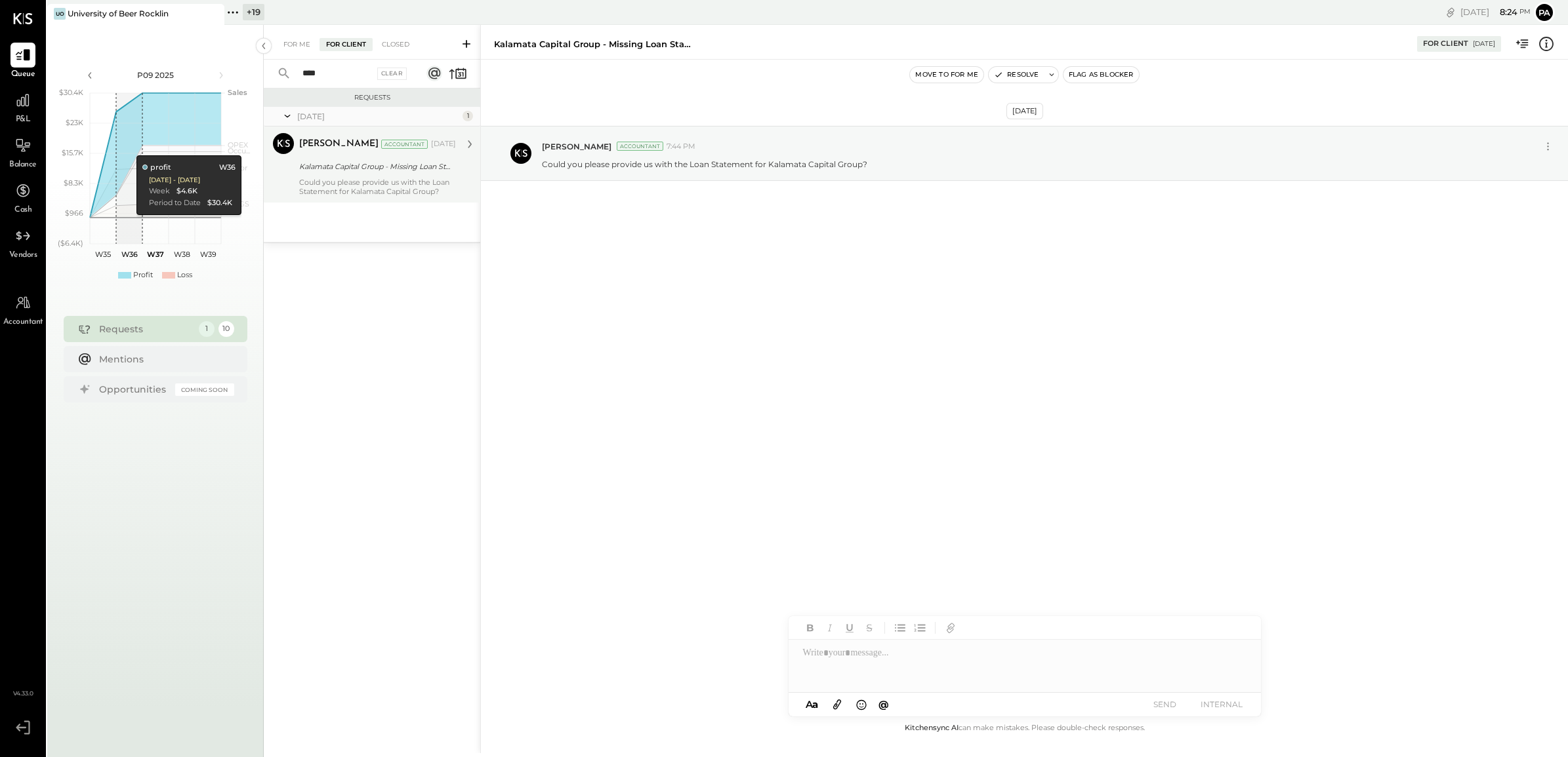
click at [341, 194] on div "Could you please provide us with the Loan Statement for Kalamata Capital Group?" at bounding box center [377, 187] width 157 height 19
drag, startPoint x: 407, startPoint y: 172, endPoint x: 391, endPoint y: 172, distance: 16.0
click at [391, 172] on div "Kalamata Capital Group - Missing Loan Statement" at bounding box center [375, 167] width 153 height 13
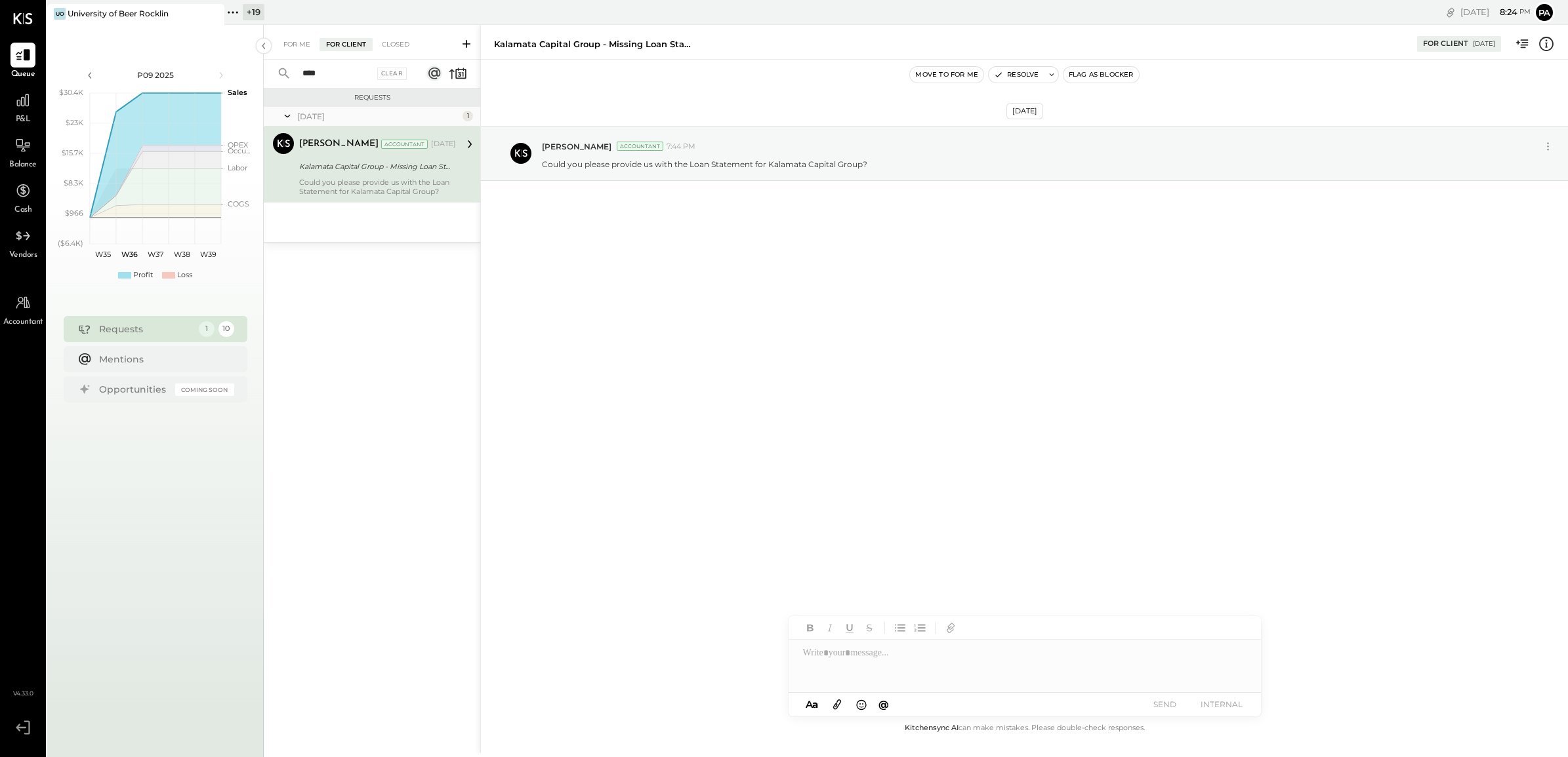
drag, startPoint x: 295, startPoint y: 70, endPoint x: 274, endPoint y: 66, distance: 21.4
click at [274, 66] on div "**** Clear" at bounding box center [345, 74] width 163 height 28
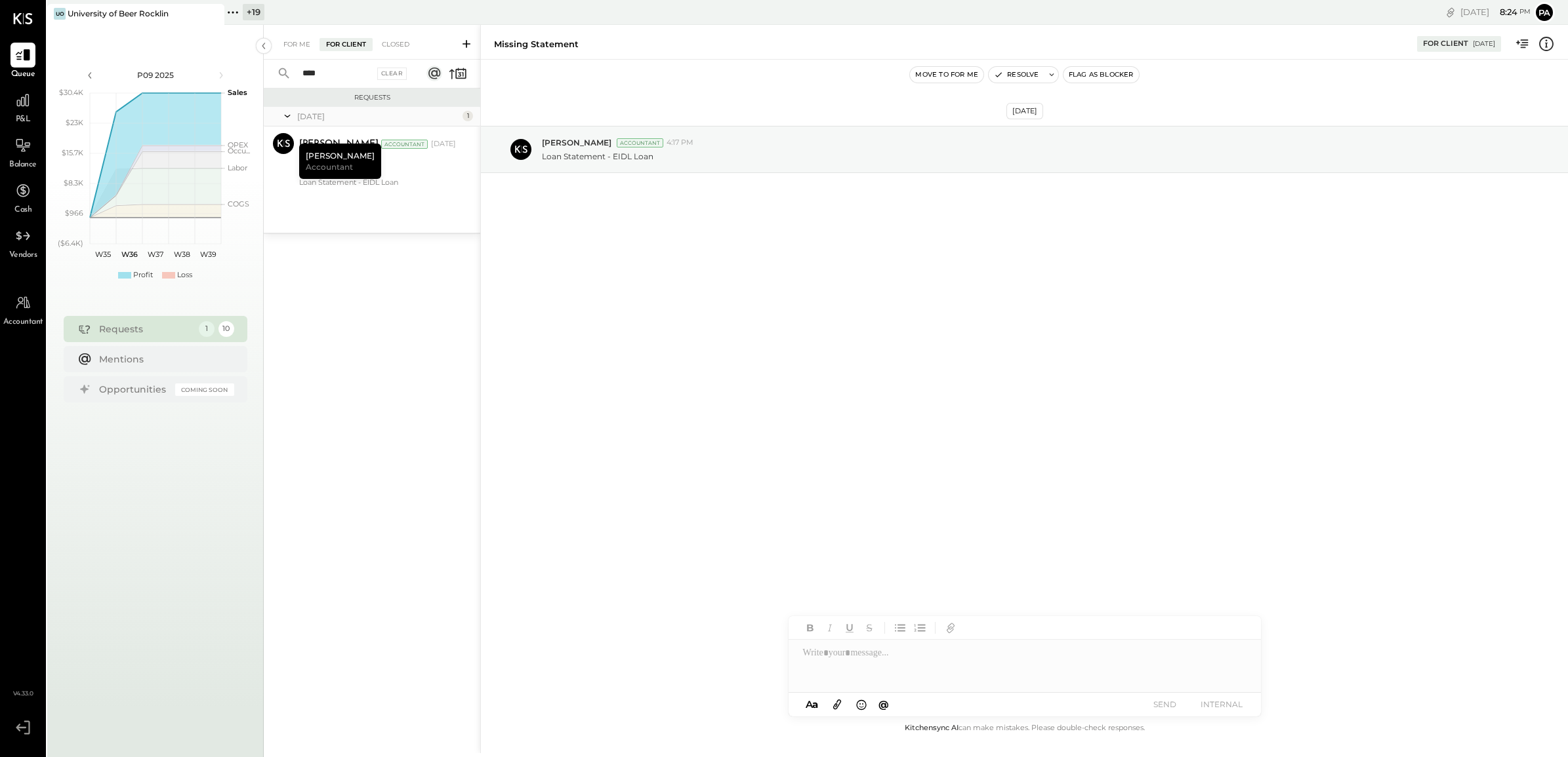
type input "****"
click at [309, 176] on div "[PERSON_NAME] Accountant" at bounding box center [340, 161] width 82 height 35
drag, startPoint x: 336, startPoint y: 73, endPoint x: 251, endPoint y: 69, distance: 85.1
click at [251, 69] on div "P09 2025 polygon, polyline { transition: fill-opacity 0.1s, stroke-opacity 0.1s…" at bounding box center [807, 403] width 1521 height 757
click at [228, 14] on icon at bounding box center [233, 13] width 17 height 17
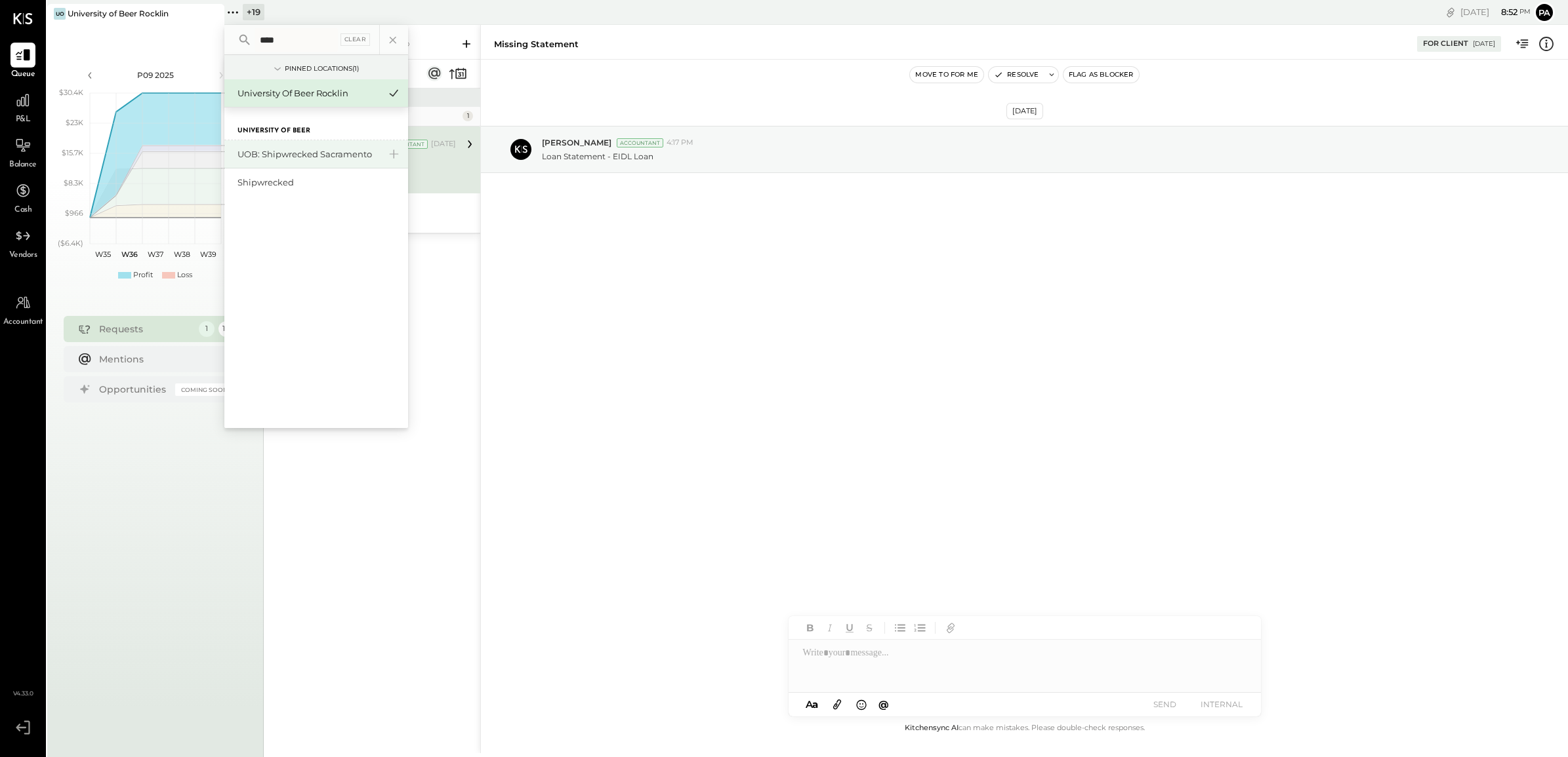
type input "****"
click at [280, 149] on div "UOB: Shipwrecked Sacramento" at bounding box center [308, 154] width 142 height 13
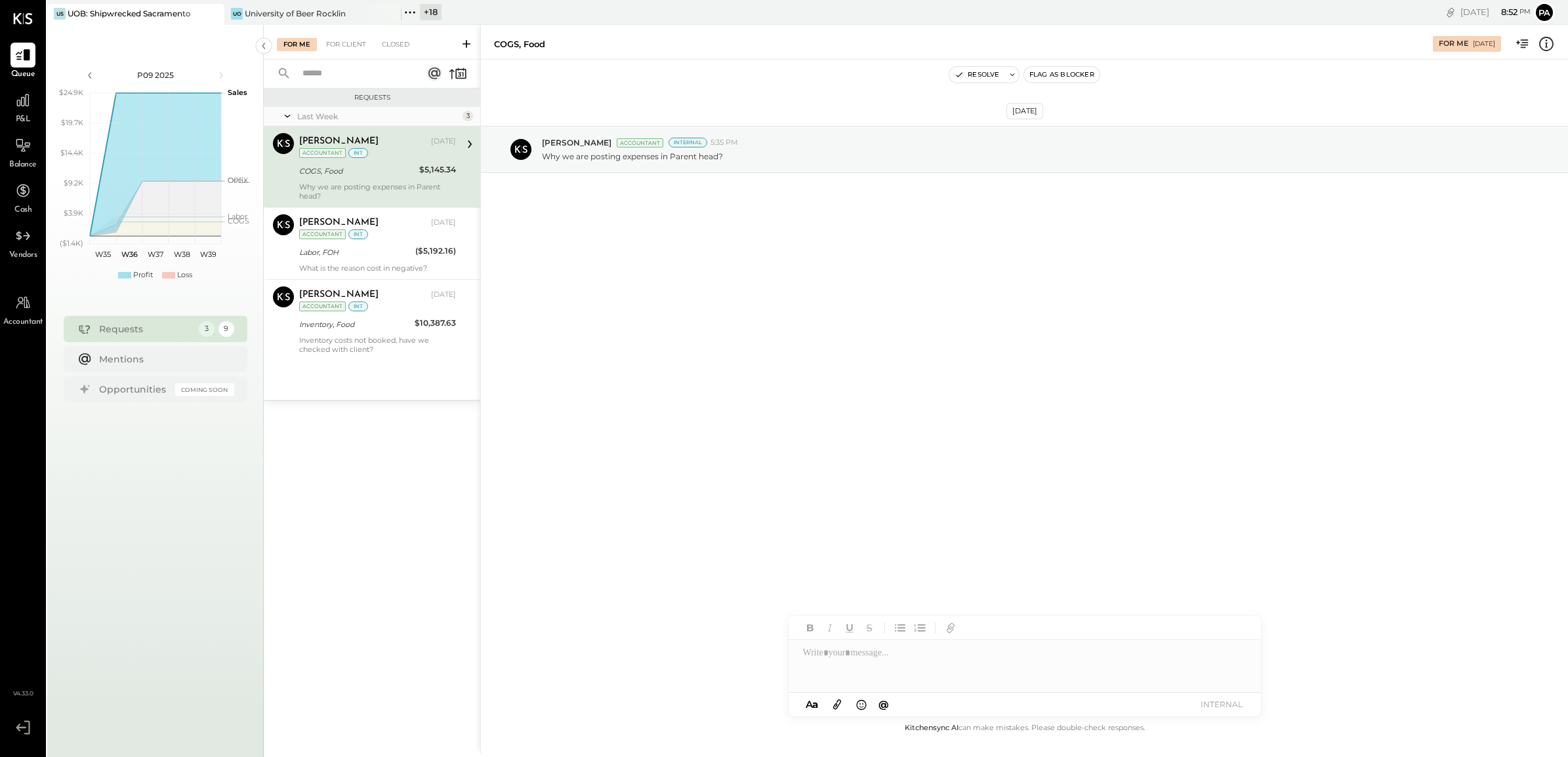
click at [325, 76] on input "text" at bounding box center [354, 73] width 119 height 21
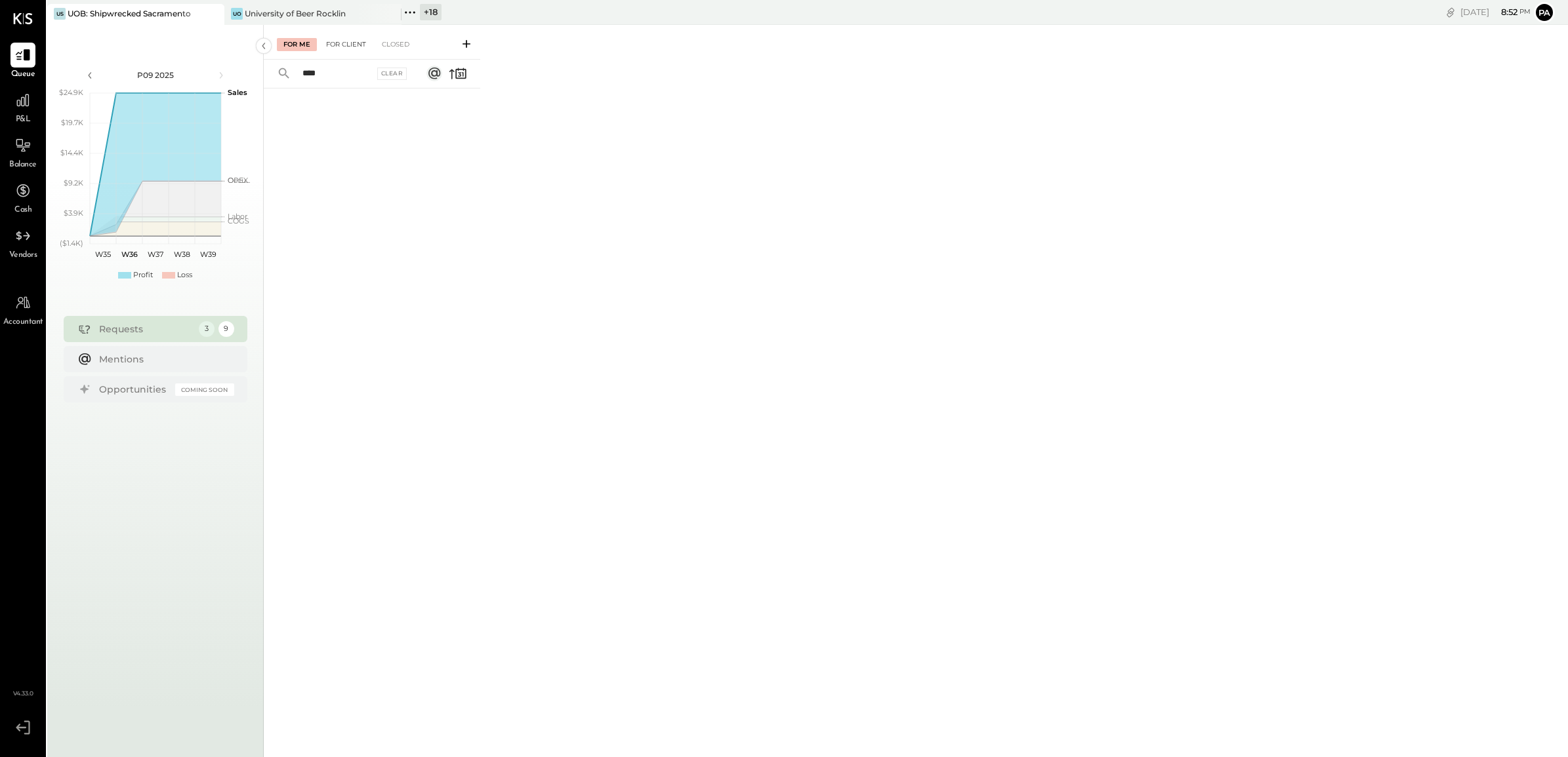
type input "****"
click at [338, 45] on div "For Client" at bounding box center [346, 45] width 53 height 13
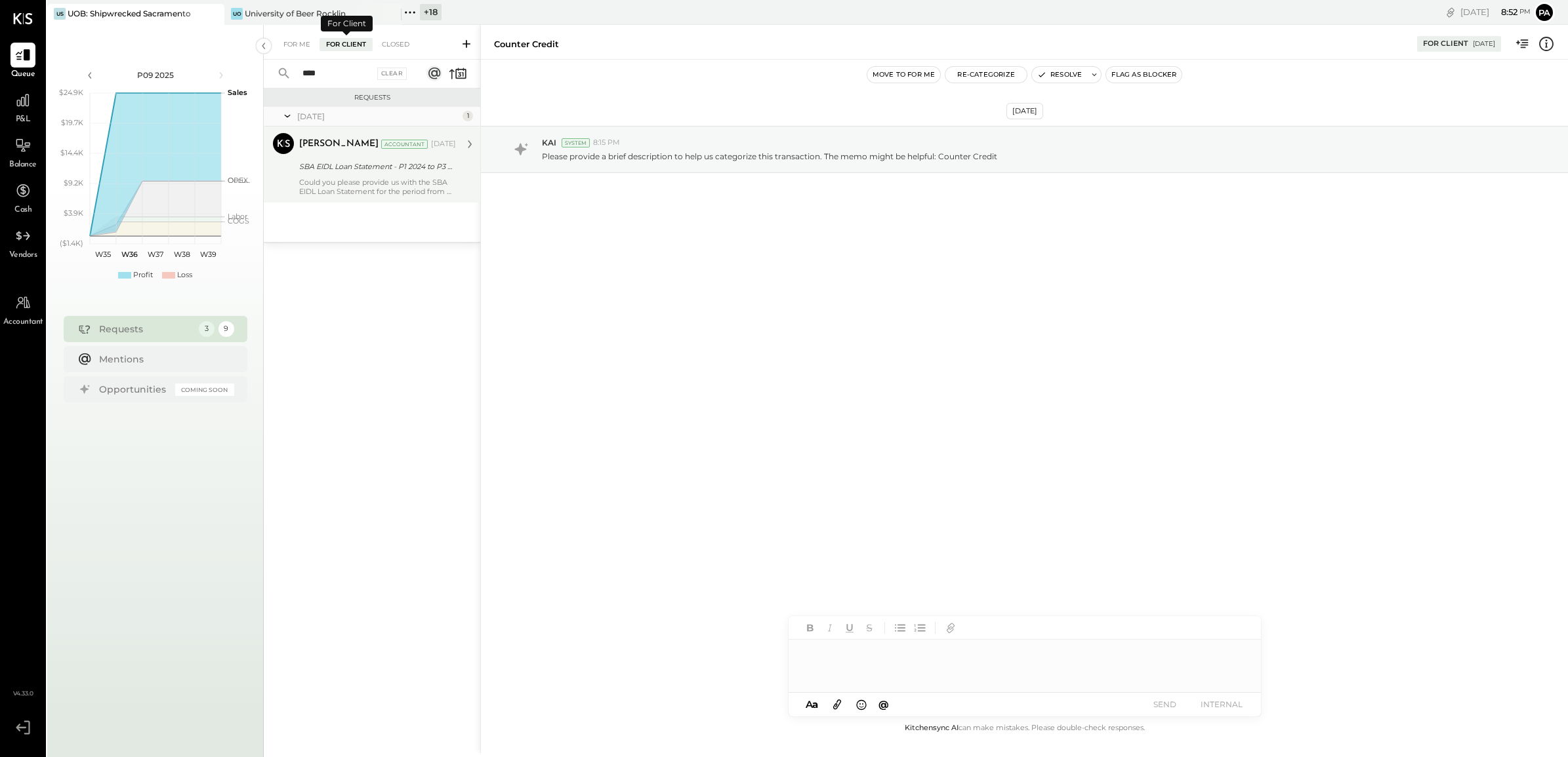
click at [368, 175] on div "[PERSON_NAME] Accountant [DATE] SBA EIDL Loan Statement - P1 2024 to P3 2025 Co…" at bounding box center [377, 165] width 157 height 63
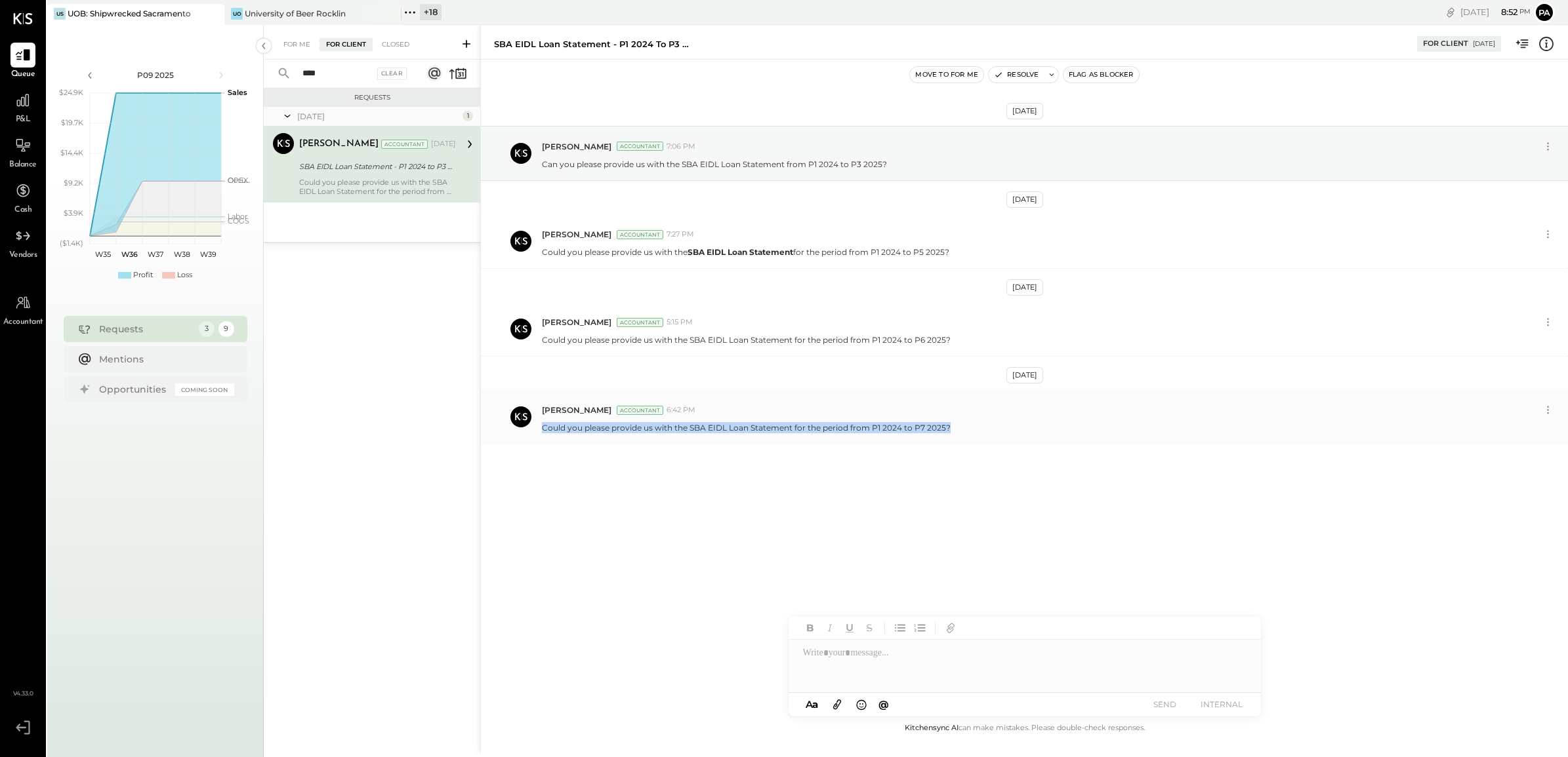
drag, startPoint x: 543, startPoint y: 430, endPoint x: 953, endPoint y: 439, distance: 410.1
click at [953, 439] on div "[PERSON_NAME] Accountant 6:42 PM Could you please provide us with the SBA EIDL …" at bounding box center [1024, 416] width 1087 height 54
copy p "Could you please provide us with the SBA EIDL Loan Statement for the period fro…"
click at [873, 668] on div at bounding box center [1025, 666] width 472 height 53
paste div
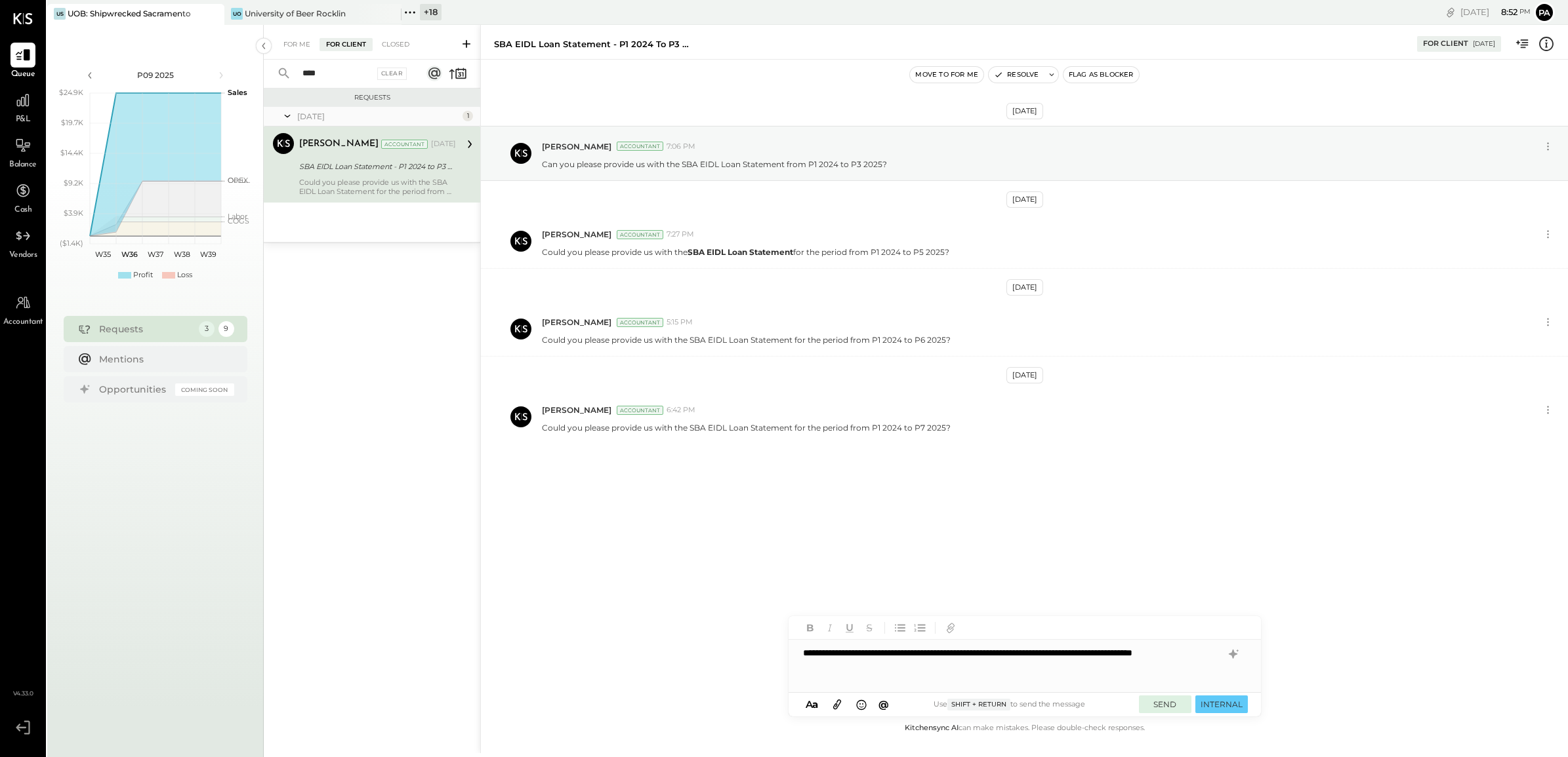
click at [1153, 702] on button "SEND" at bounding box center [1165, 704] width 53 height 18
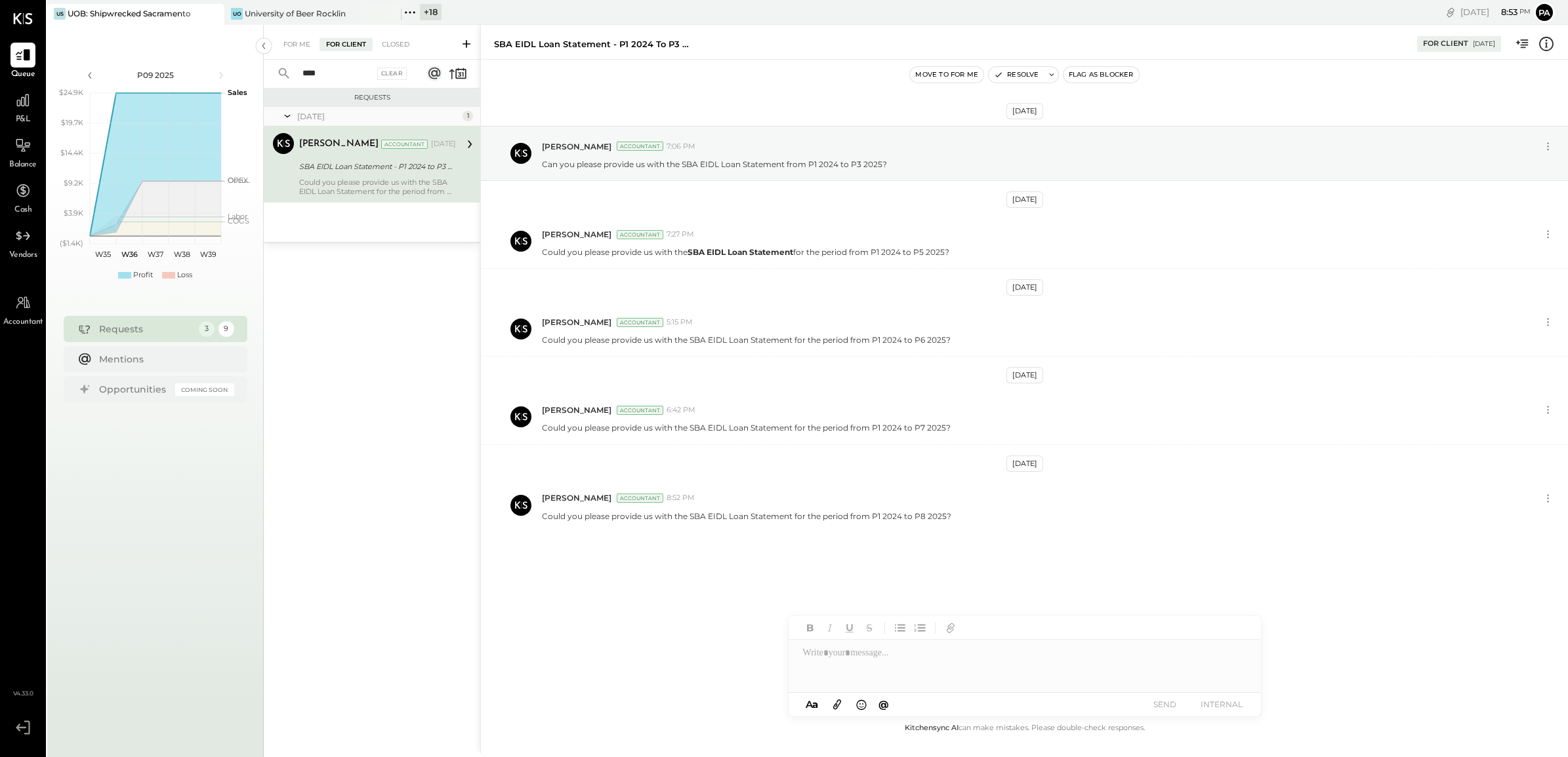
drag, startPoint x: 341, startPoint y: 77, endPoint x: 293, endPoint y: 74, distance: 48.1
click at [293, 74] on div "**** Clear" at bounding box center [345, 74] width 163 height 28
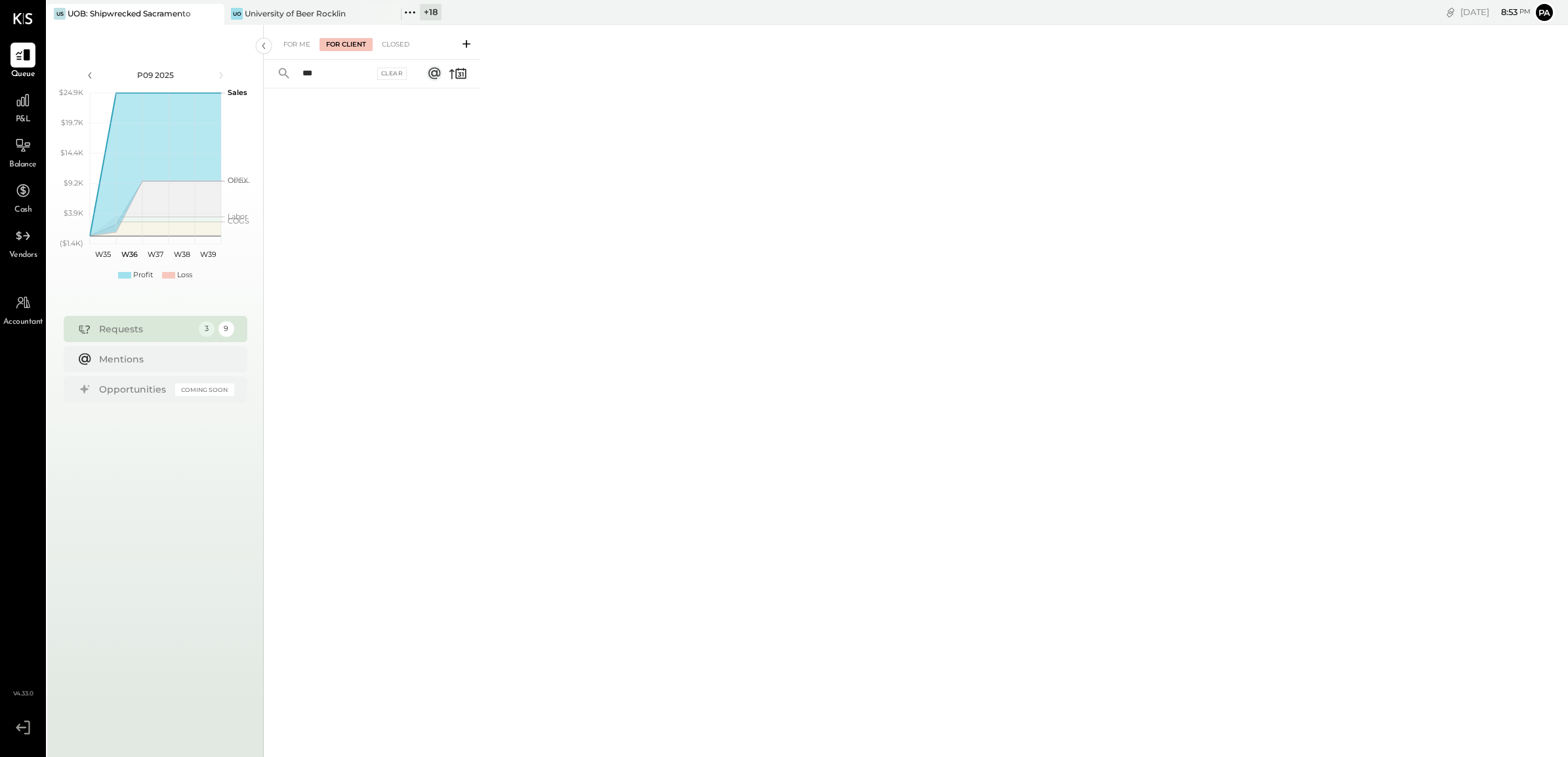
type input "**"
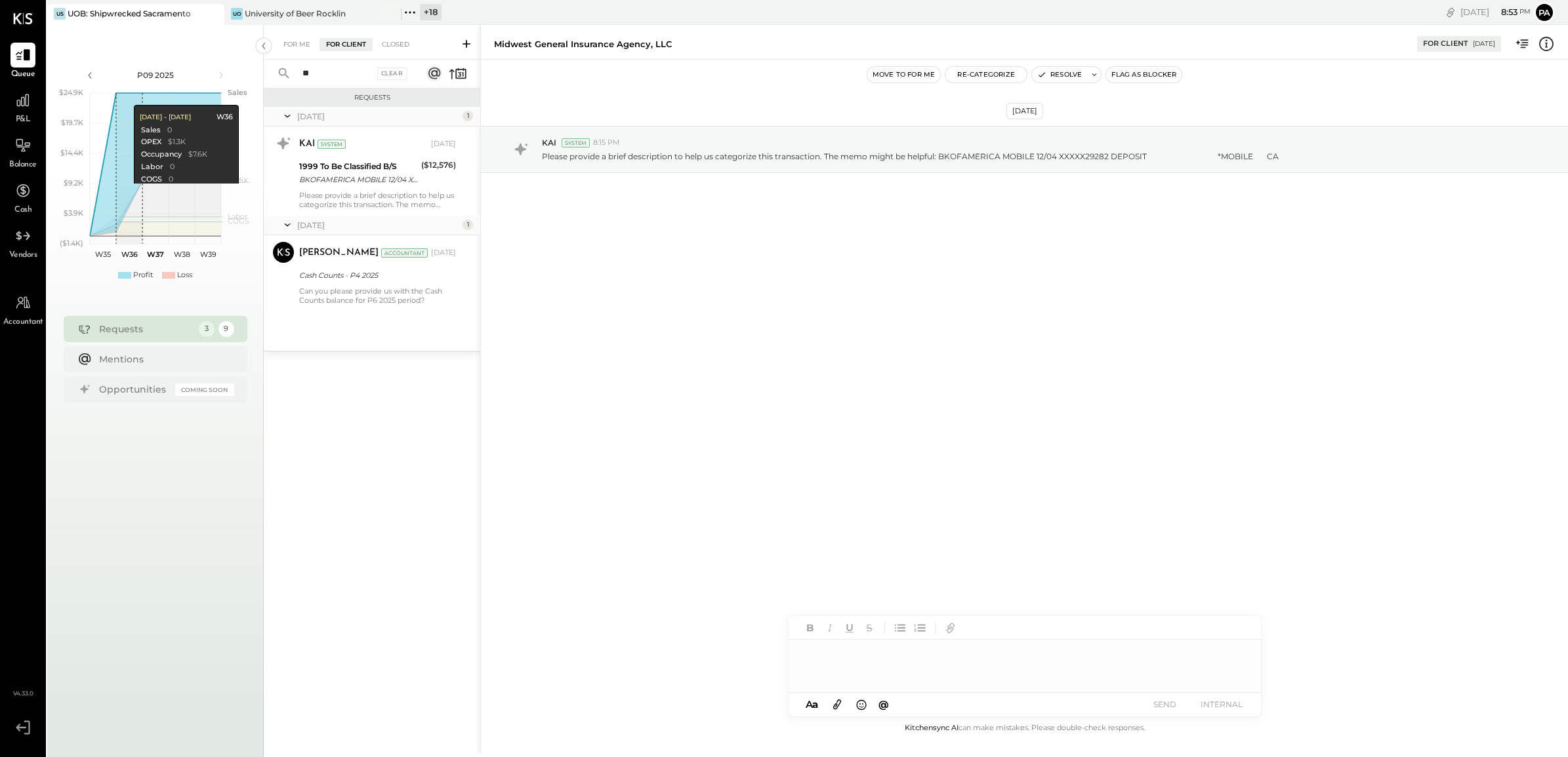
click at [340, 74] on input "**" at bounding box center [334, 73] width 79 height 21
drag, startPoint x: 340, startPoint y: 74, endPoint x: 312, endPoint y: 175, distance: 104.8
click at [289, 79] on div "** Clear" at bounding box center [345, 74] width 163 height 28
click at [348, 317] on div "[DATE] 1 KAI System [DATE] 1999 To Be Classified B/S BKOFAMERICA MOBILE 12/04 X…" at bounding box center [372, 229] width 217 height 244
click at [356, 297] on div "Can you please provide us with the Cash Counts balance for P6 2025 period?" at bounding box center [377, 296] width 157 height 19
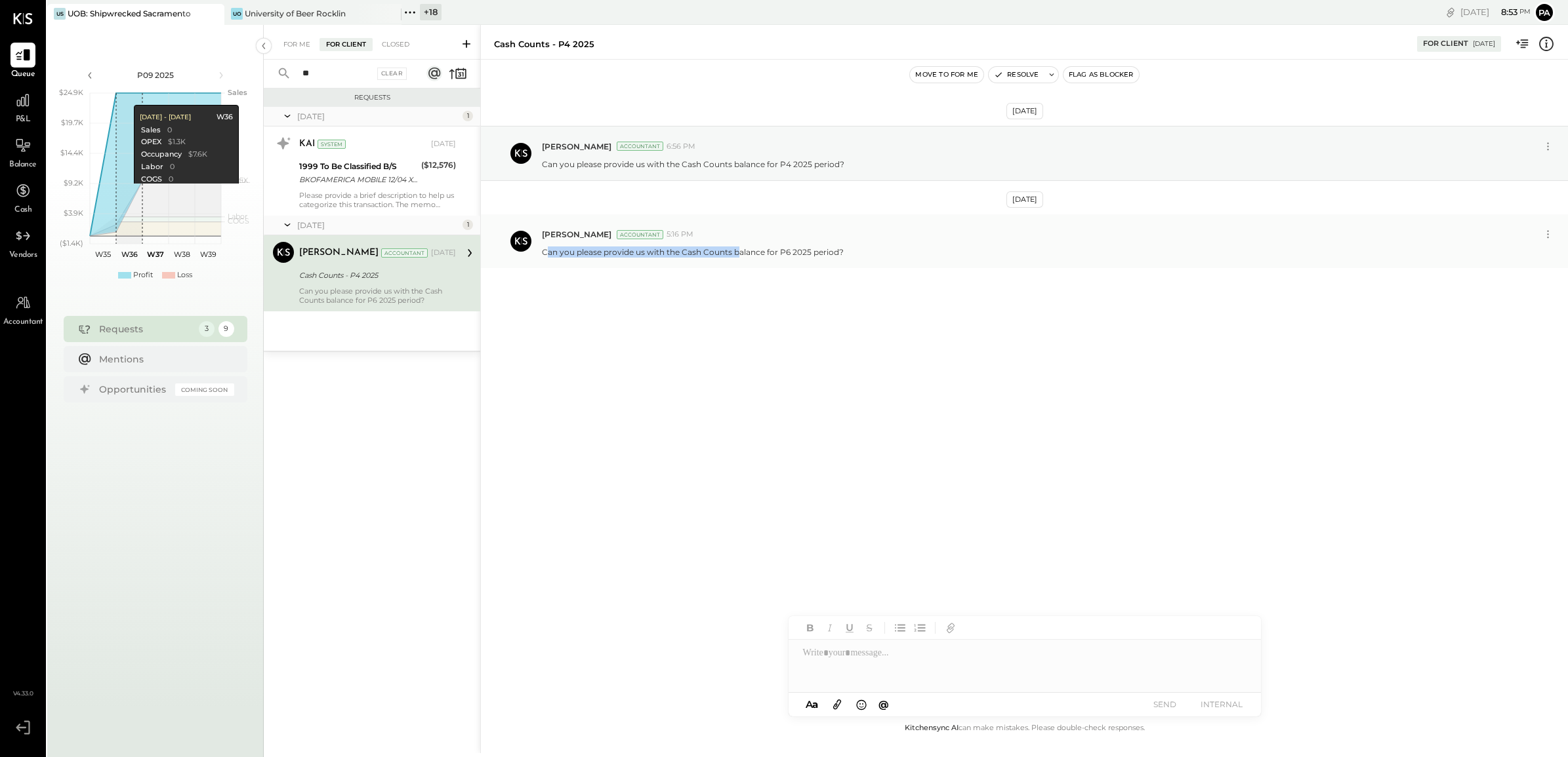
drag, startPoint x: 549, startPoint y: 253, endPoint x: 736, endPoint y: 257, distance: 187.0
click at [736, 257] on p "Can you please provide us with the Cash Counts balance for P6 2025 period?" at bounding box center [693, 252] width 302 height 11
drag, startPoint x: 566, startPoint y: 305, endPoint x: 565, endPoint y: 294, distance: 11.0
click at [566, 303] on div "[DATE] [PERSON_NAME] Accountant 6:56 PM Can you please provide us with the Cash…" at bounding box center [1024, 229] width 1087 height 274
click at [545, 261] on div "[PERSON_NAME] Accountant 5:16 PM Can you please provide us with the Cash Counts…" at bounding box center [1024, 241] width 1087 height 54
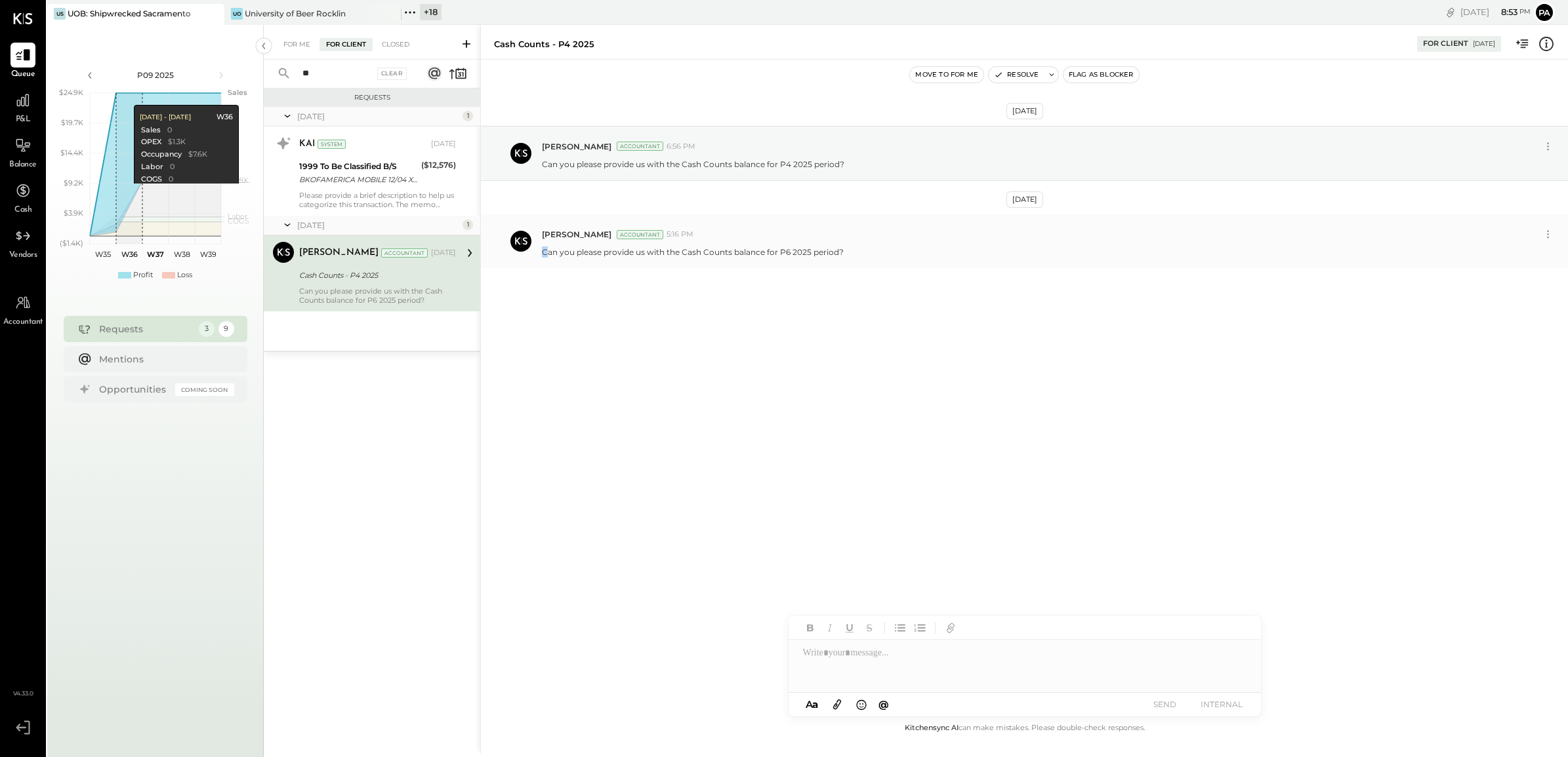
click at [549, 256] on p "Can you please provide us with the Cash Counts balance for P6 2025 period?" at bounding box center [693, 252] width 302 height 11
click at [555, 263] on div "[PERSON_NAME] Accountant 5:16 PM Can you please provide us with the Cash Counts…" at bounding box center [1024, 241] width 1087 height 54
drag, startPoint x: 542, startPoint y: 254, endPoint x: 863, endPoint y: 253, distance: 321.0
click at [863, 253] on div "Can you please provide us with the Cash Counts balance for P6 2025 period?" at bounding box center [1049, 251] width 1015 height 14
copy p "Can you please provide us with the Cash Counts balance for P6 2025 period?"
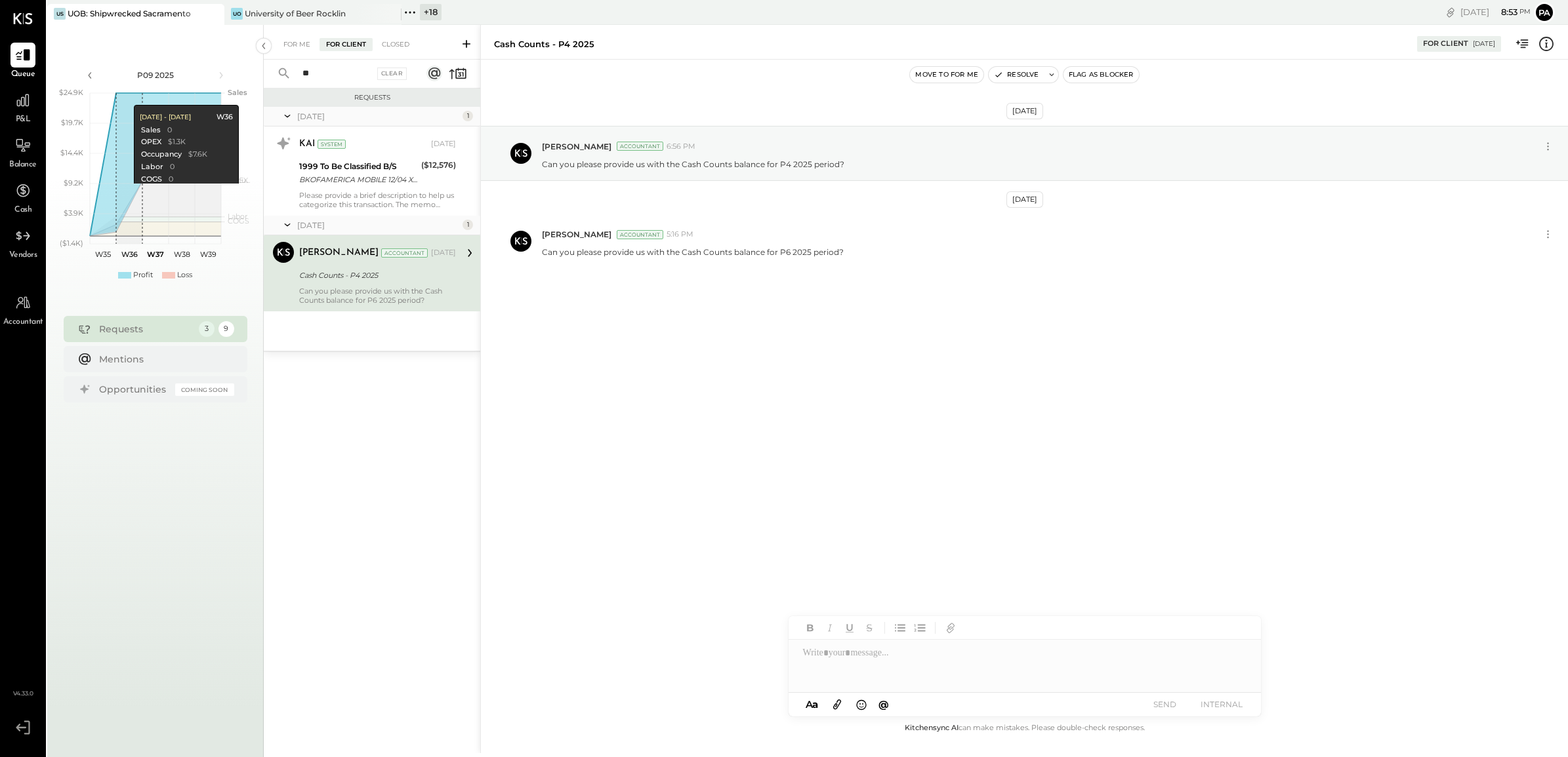
click at [827, 653] on div at bounding box center [1025, 666] width 472 height 53
paste div
click at [1186, 707] on button "SEND" at bounding box center [1165, 704] width 53 height 18
drag, startPoint x: 325, startPoint y: 72, endPoint x: 283, endPoint y: 74, distance: 42.0
click at [283, 74] on div "** Clear" at bounding box center [345, 74] width 163 height 28
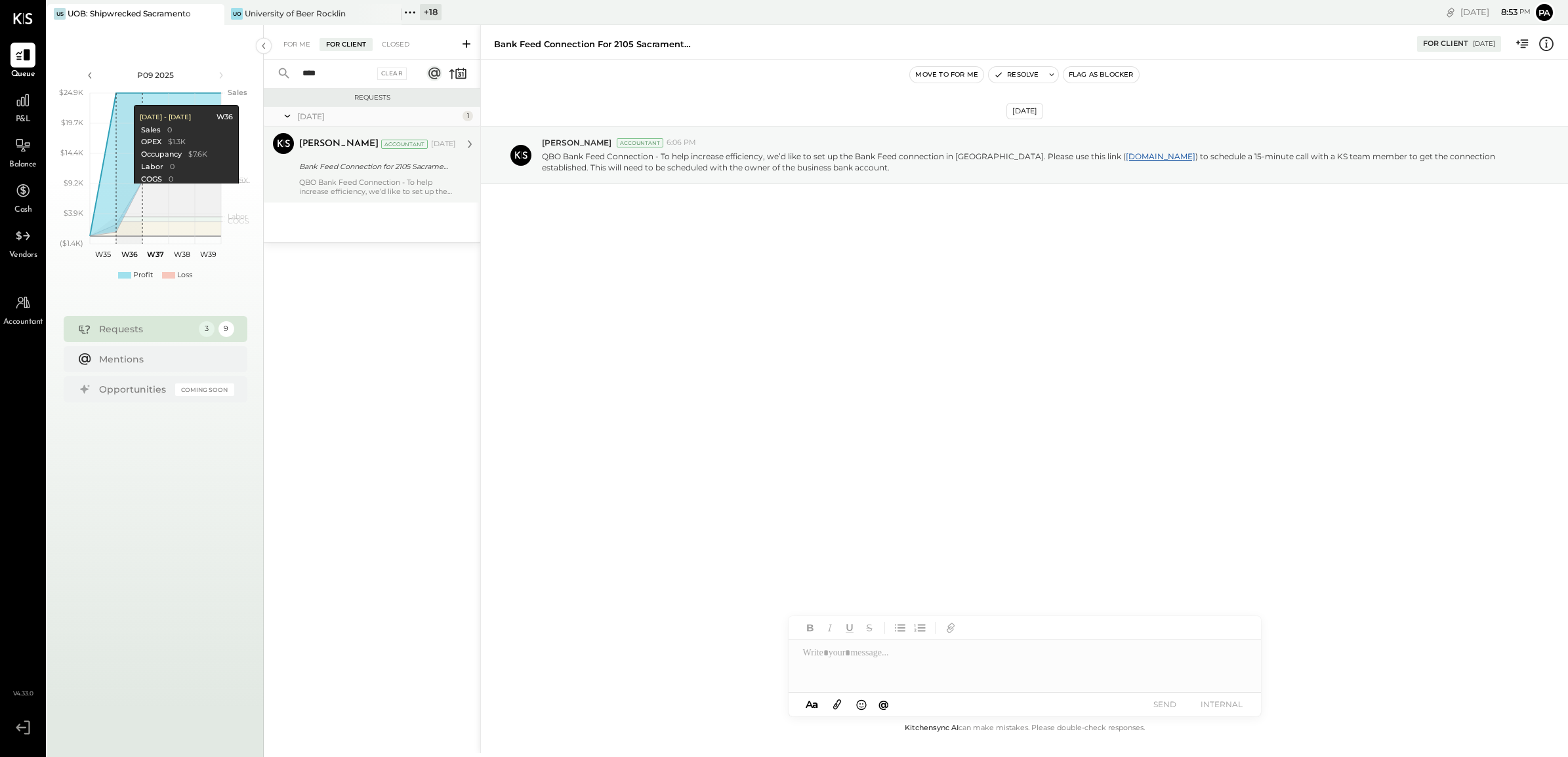
click at [357, 184] on div "QBO Bank Feed Connection - To help increase efficiency, we’d like to set up the…" at bounding box center [377, 187] width 157 height 19
drag, startPoint x: 335, startPoint y: 71, endPoint x: 277, endPoint y: 75, distance: 58.1
click at [277, 75] on div "**** Clear" at bounding box center [345, 74] width 163 height 28
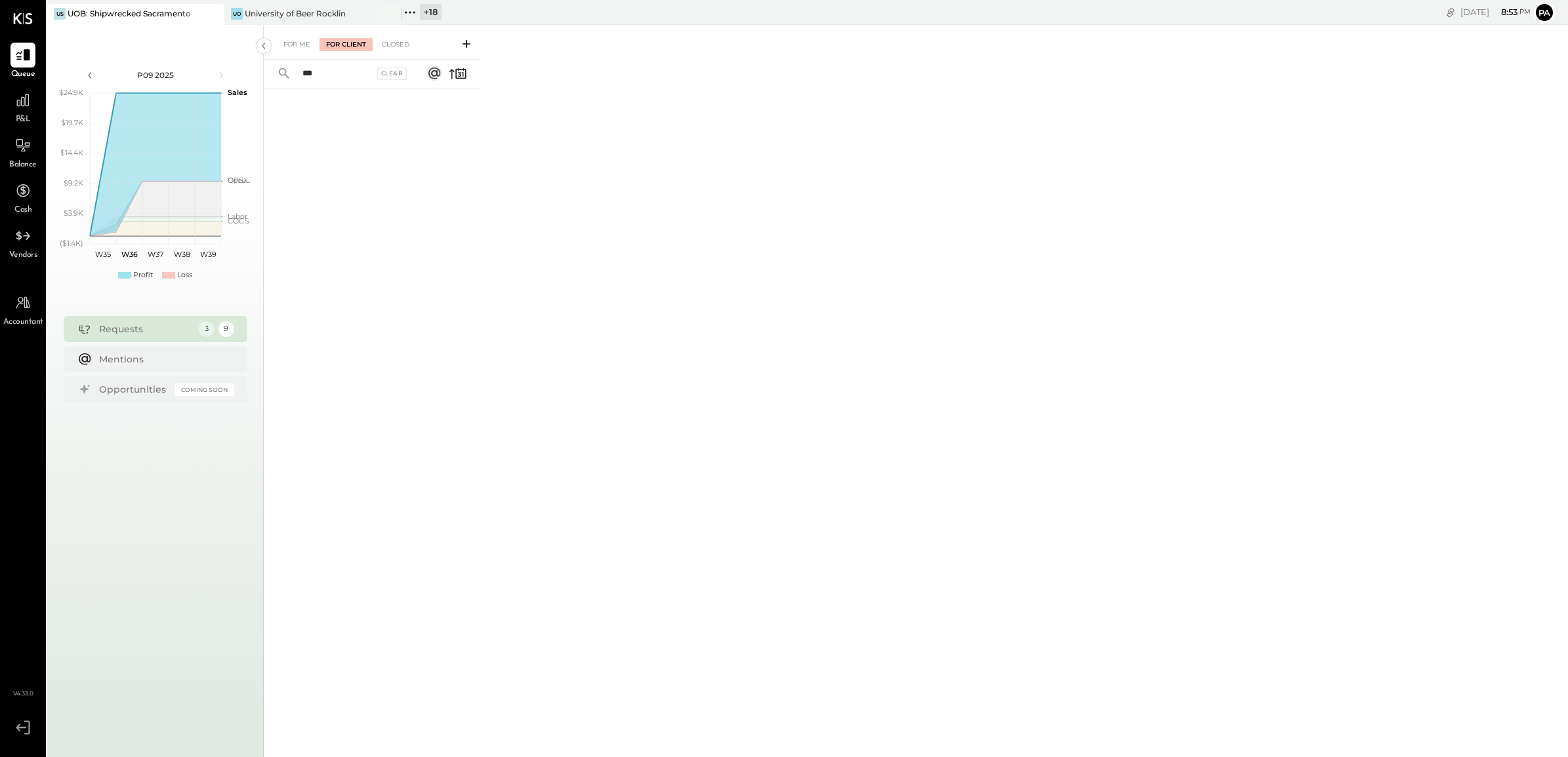
drag, startPoint x: 322, startPoint y: 75, endPoint x: 247, endPoint y: 77, distance: 75.0
click at [247, 77] on div "P09 2025 polygon, polyline { transition: fill-opacity 0.1s, stroke-opacity 0.1s…" at bounding box center [807, 403] width 1521 height 757
type input "*"
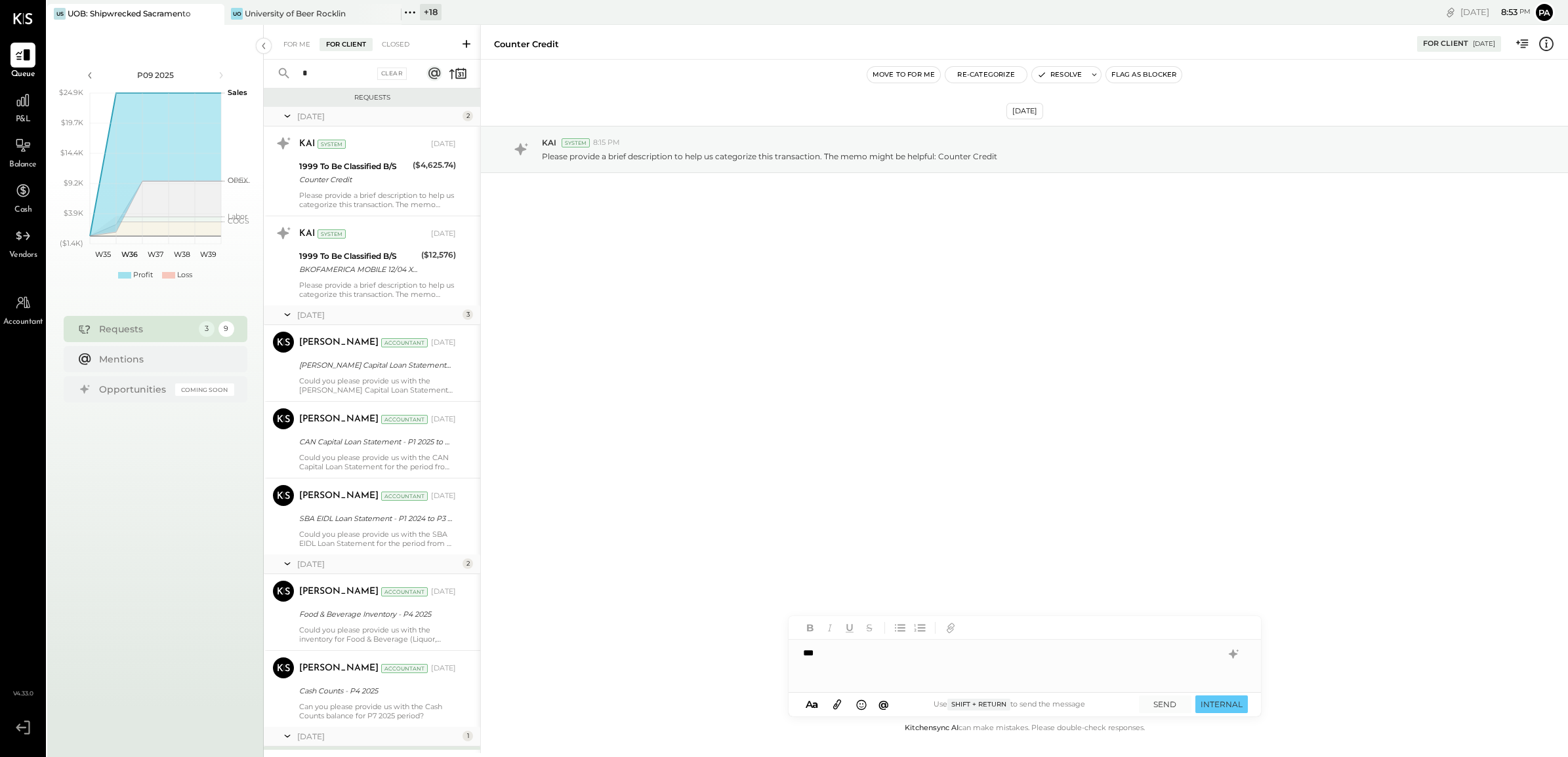
click at [328, 76] on input "*" at bounding box center [334, 73] width 79 height 21
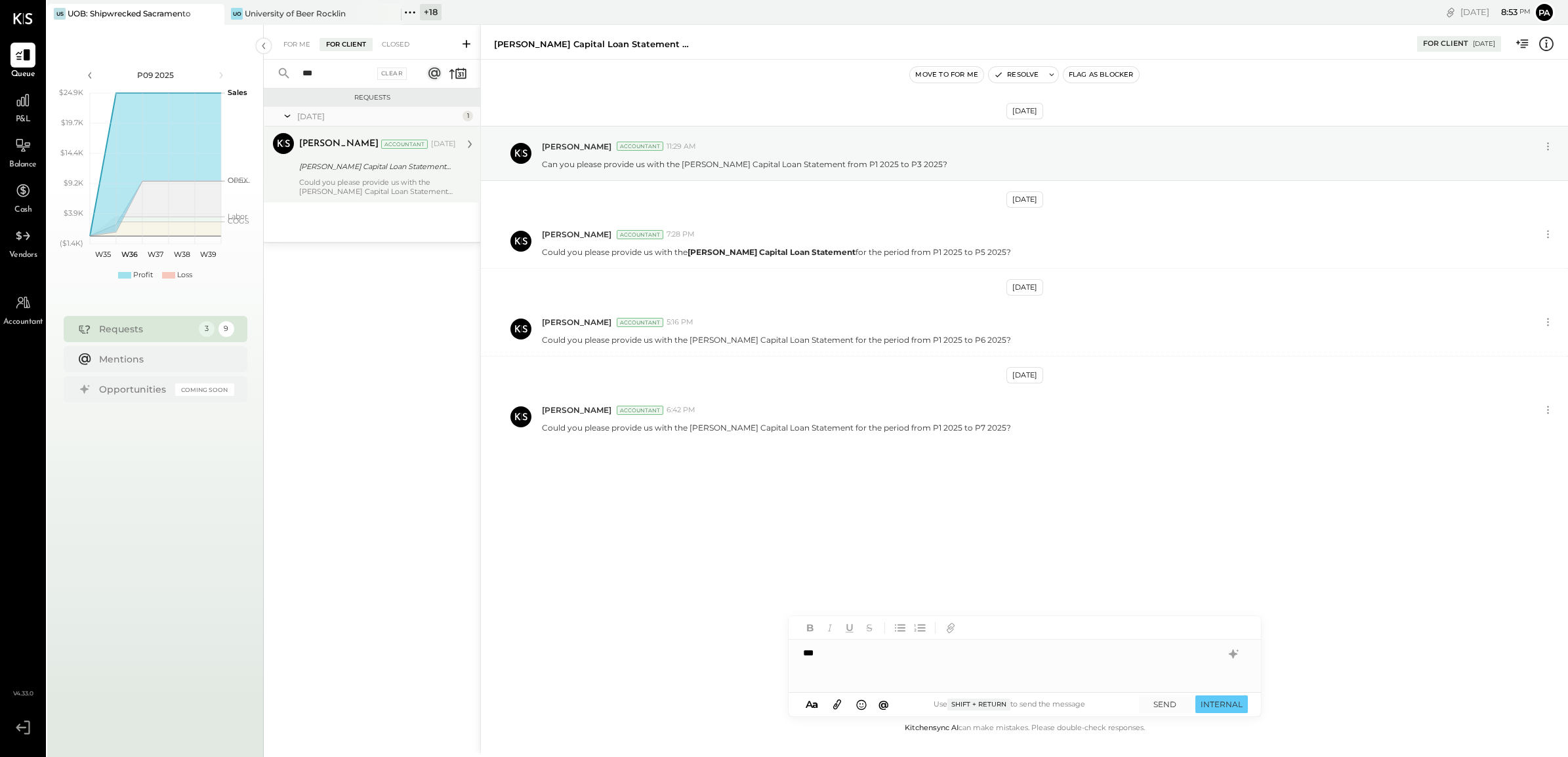
click at [336, 174] on div "[PERSON_NAME] Capital Loan Statement - P1 2025 to P3 2025" at bounding box center [375, 167] width 153 height 16
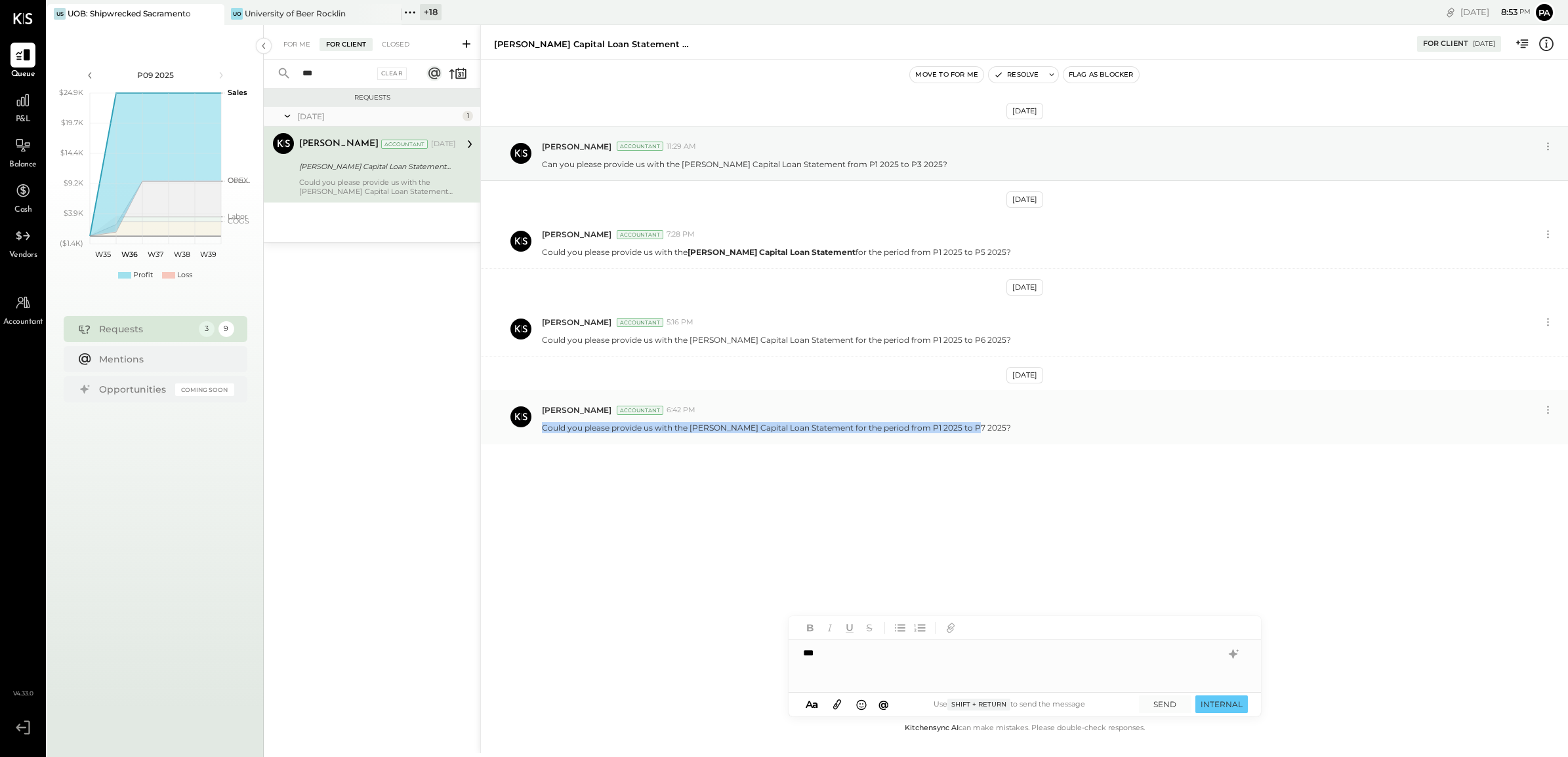
drag, startPoint x: 543, startPoint y: 430, endPoint x: 1003, endPoint y: 432, distance: 460.0
click at [1003, 432] on div "Could you please provide us with the [PERSON_NAME] Capital Loan Statement for t…" at bounding box center [1049, 426] width 1015 height 14
copy p "Could you please provide us with the [PERSON_NAME] Capital Loan Statement for t…"
drag, startPoint x: 839, startPoint y: 664, endPoint x: 781, endPoint y: 658, distance: 58.3
click at [781, 658] on div "[PERSON_NAME] Capital Loan Statement - P1 2025 to P3 2025 For Client [DATE] Mov…" at bounding box center [1023, 388] width 1087 height 728
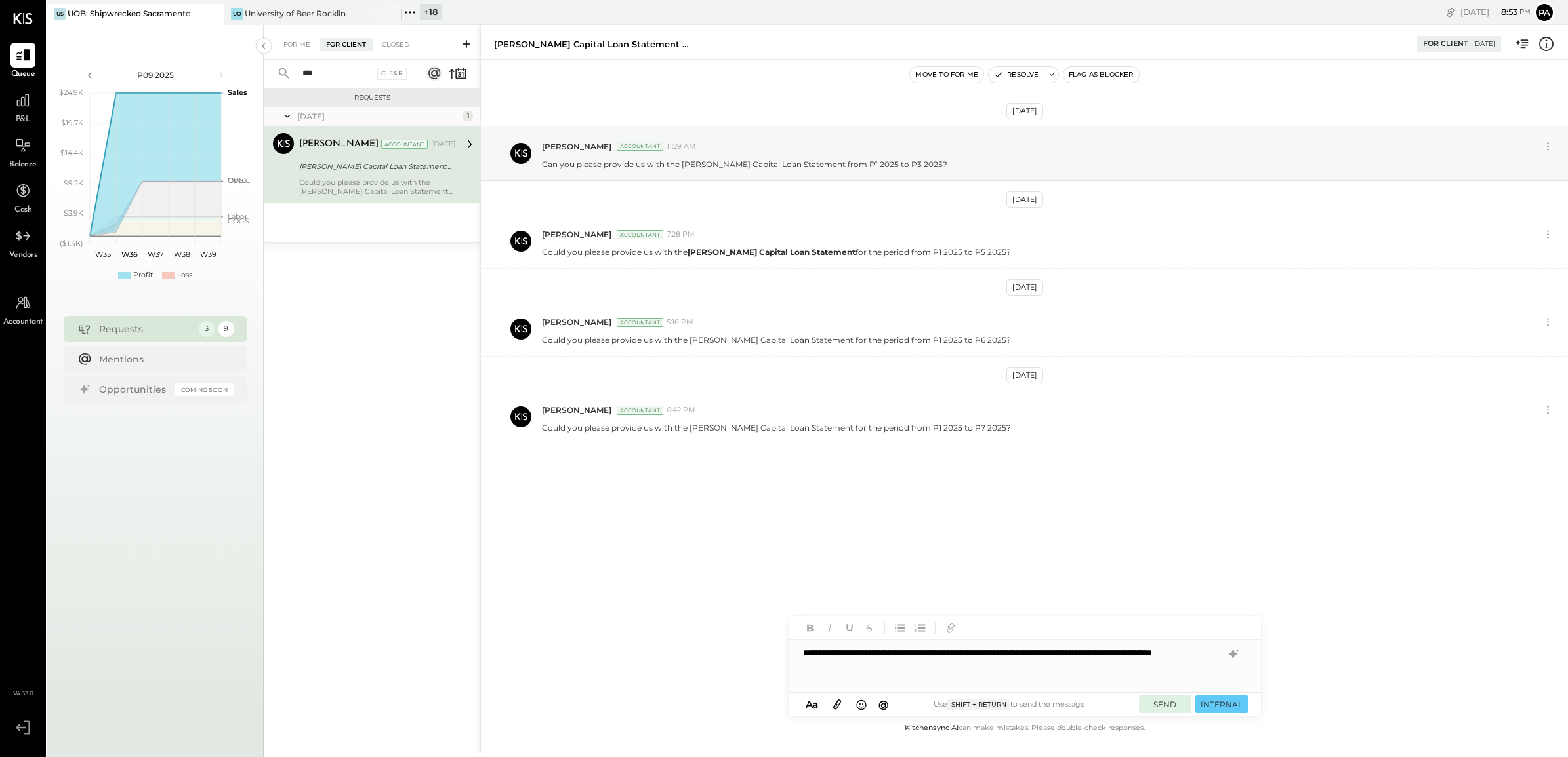
click at [1176, 704] on button "SEND" at bounding box center [1165, 704] width 53 height 18
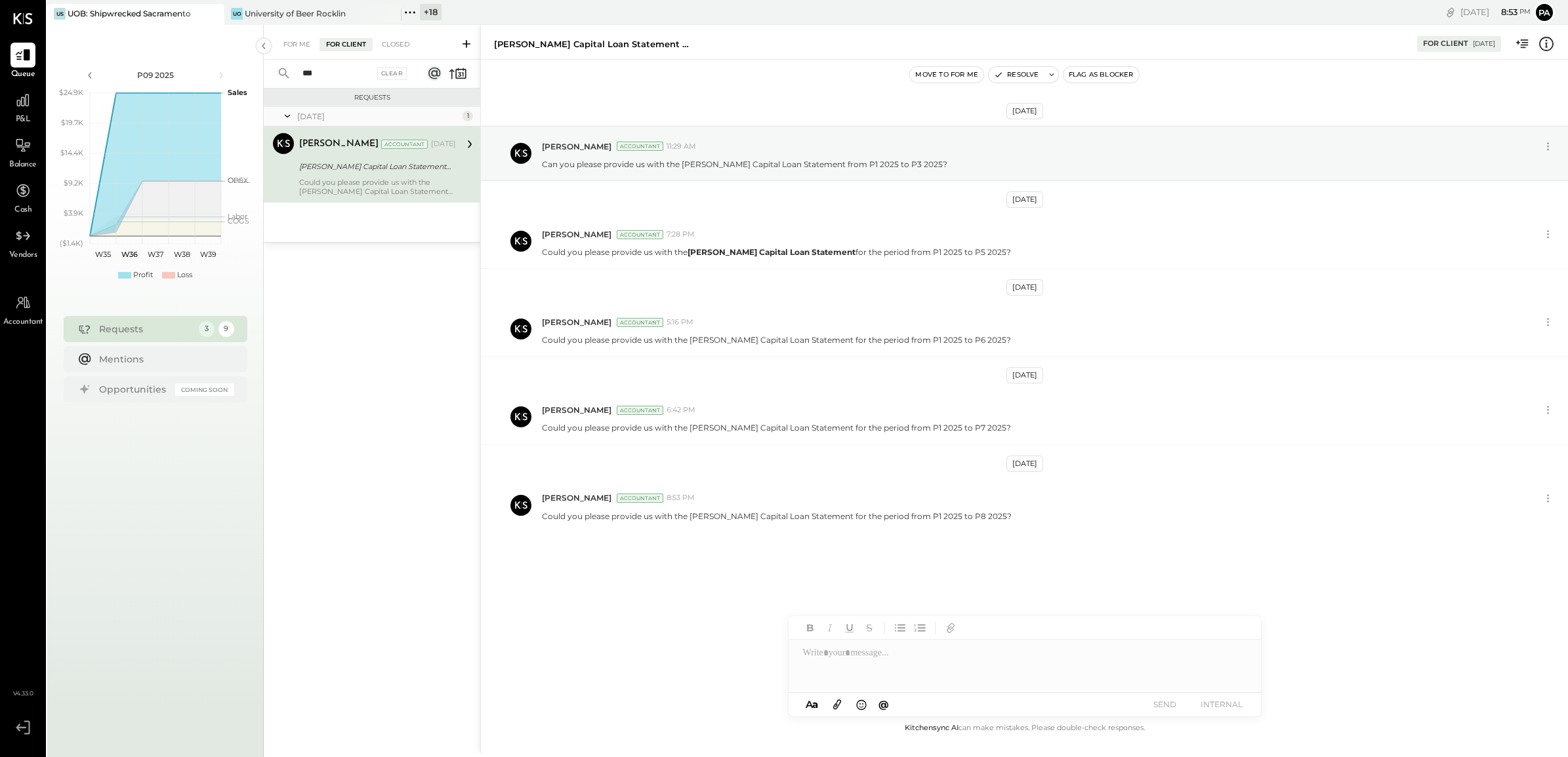
drag, startPoint x: 316, startPoint y: 73, endPoint x: 251, endPoint y: 69, distance: 65.1
click at [251, 69] on div "P09 2025 polygon, polyline { transition: fill-opacity 0.1s, stroke-opacity 0.1s…" at bounding box center [807, 403] width 1521 height 757
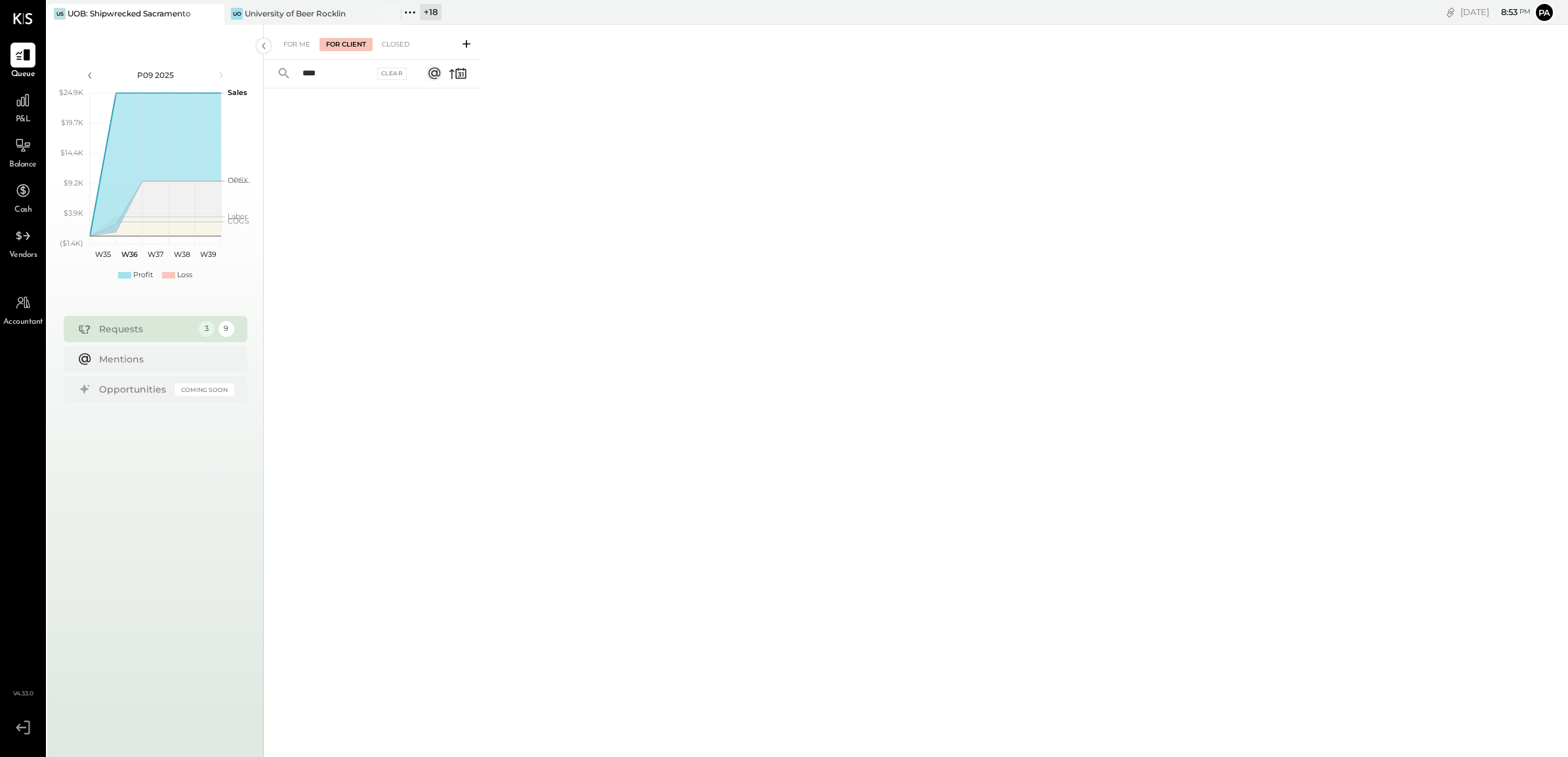
drag, startPoint x: 341, startPoint y: 79, endPoint x: 283, endPoint y: 80, distance: 58.0
click at [283, 80] on div "**** Clear" at bounding box center [345, 74] width 163 height 28
type input "*"
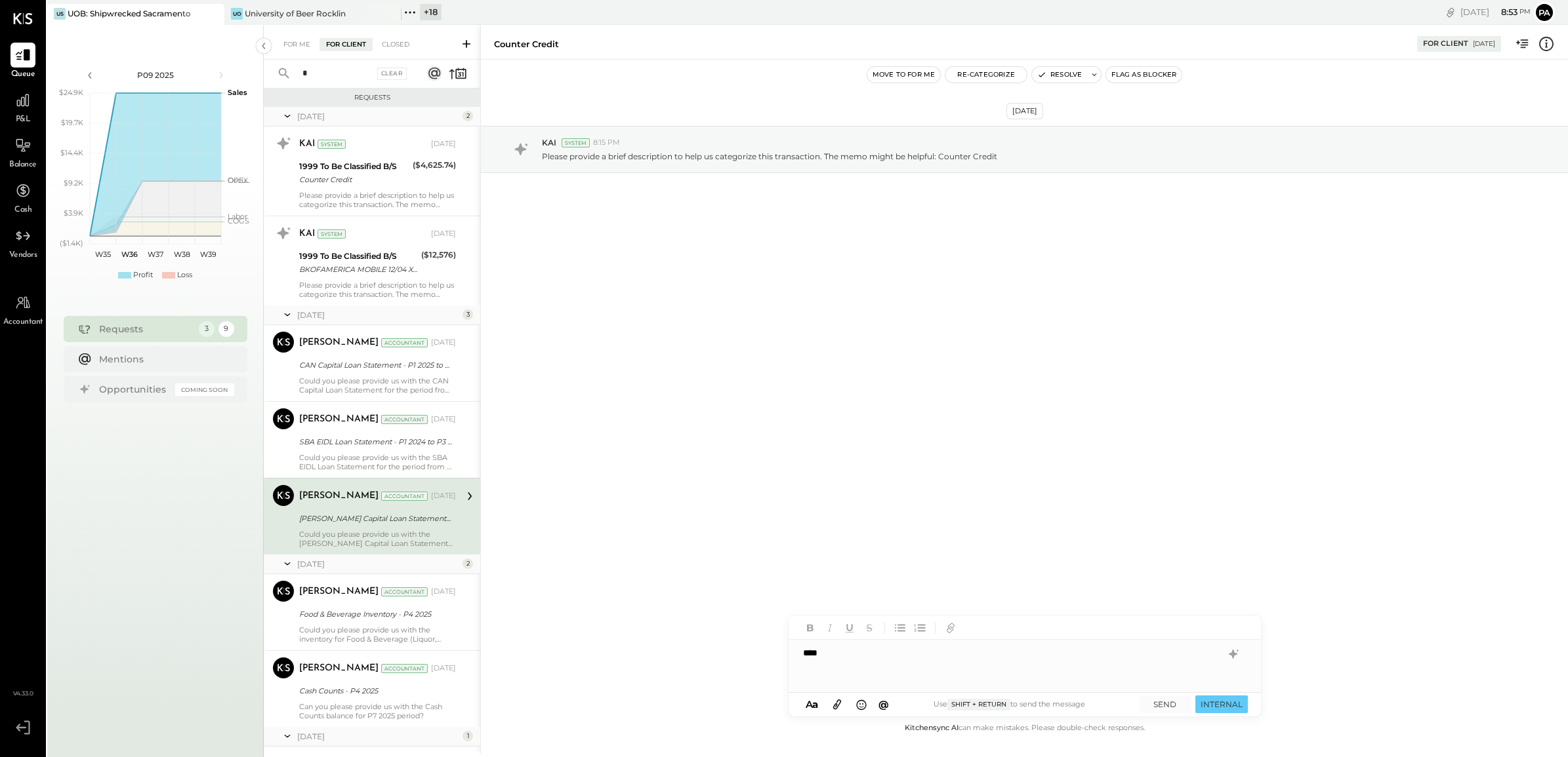
click at [323, 76] on input "*" at bounding box center [334, 73] width 79 height 21
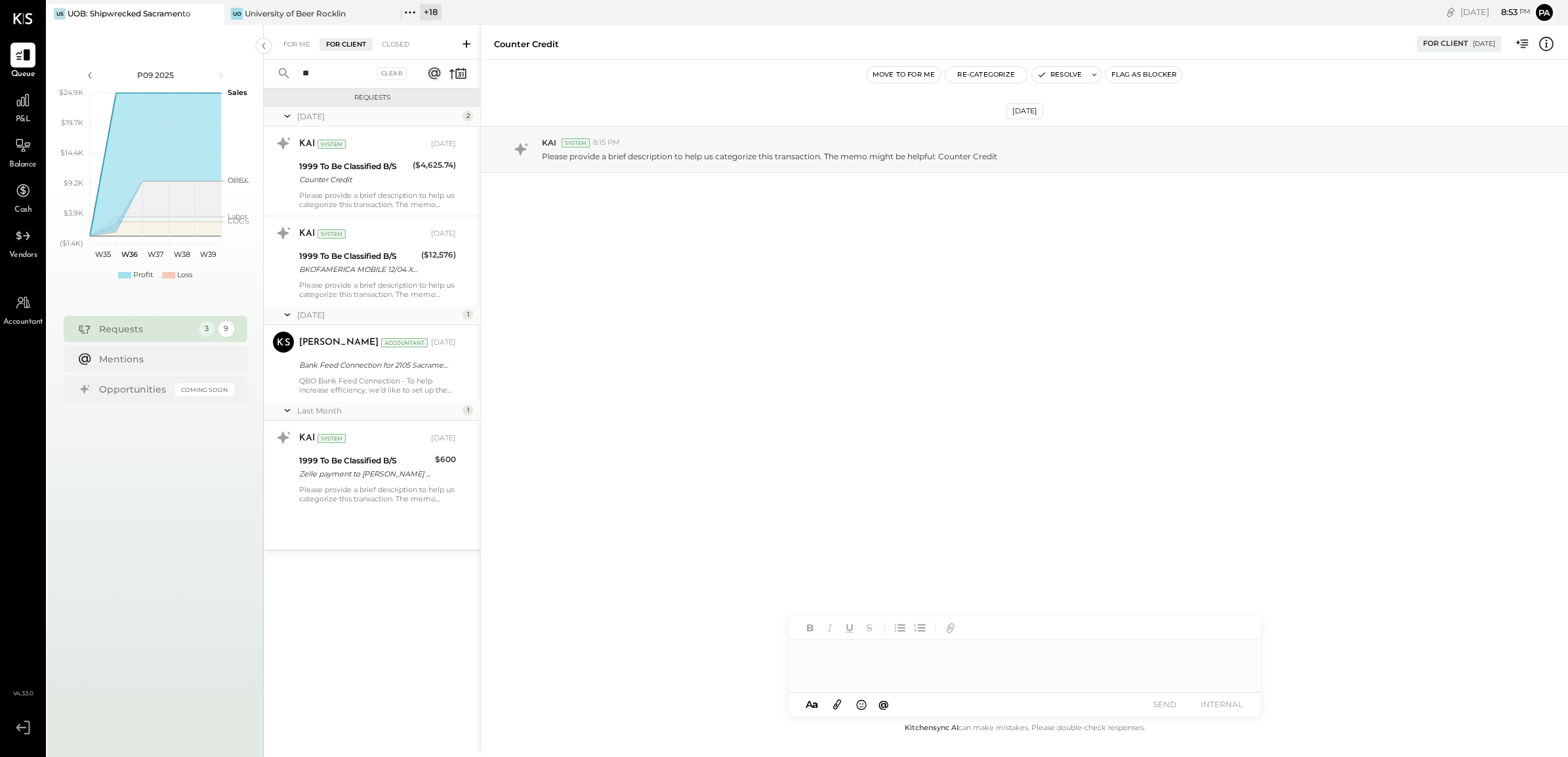
click at [323, 76] on input "**" at bounding box center [334, 73] width 79 height 21
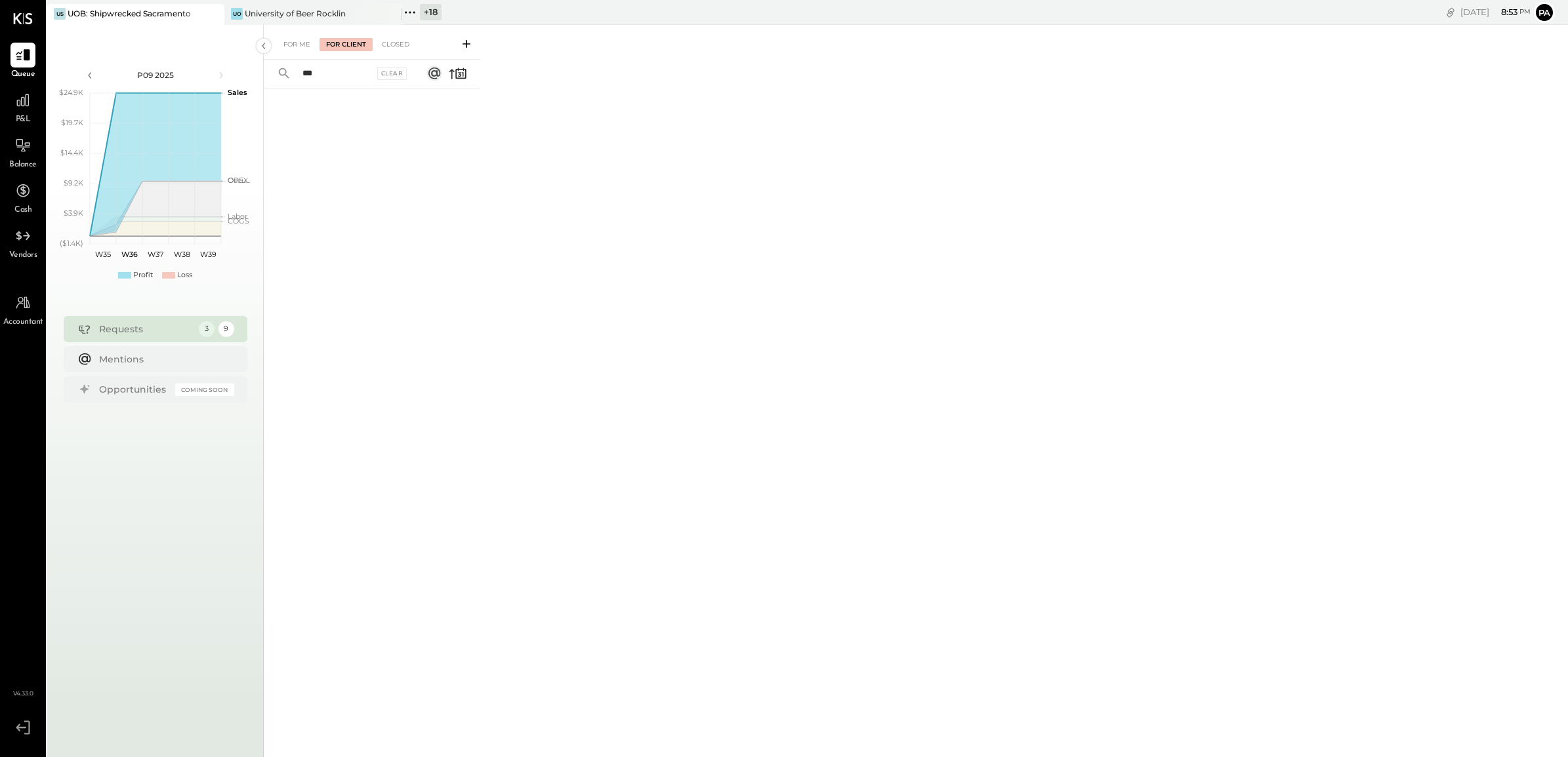
type input "**"
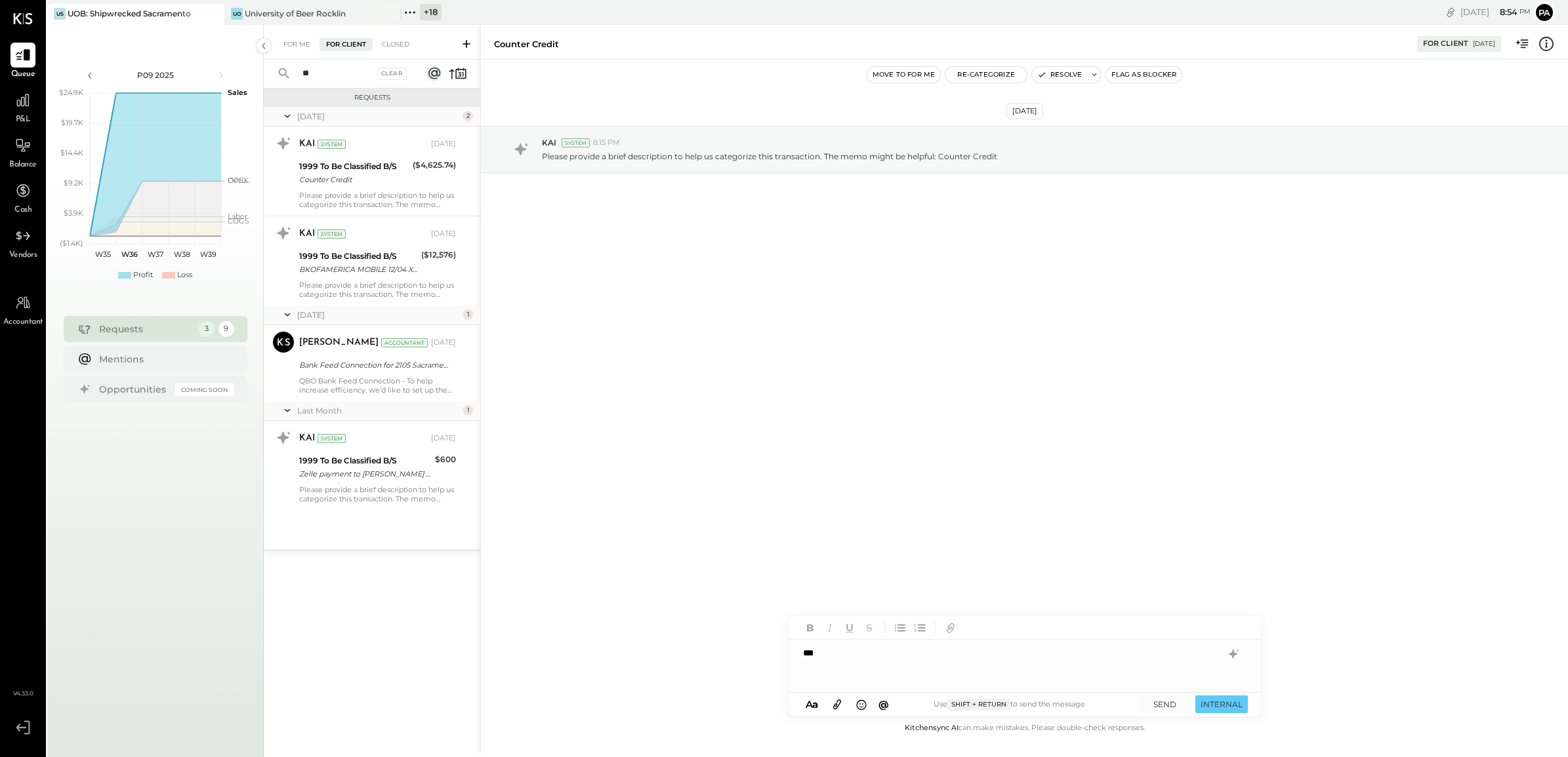
drag, startPoint x: 323, startPoint y: 76, endPoint x: 269, endPoint y: 95, distance: 57.2
click at [269, 95] on div "** Clear Requests [DATE] 2 KAI System [DATE] 1999 To Be Classified B/S Counter …" at bounding box center [372, 388] width 217 height 656
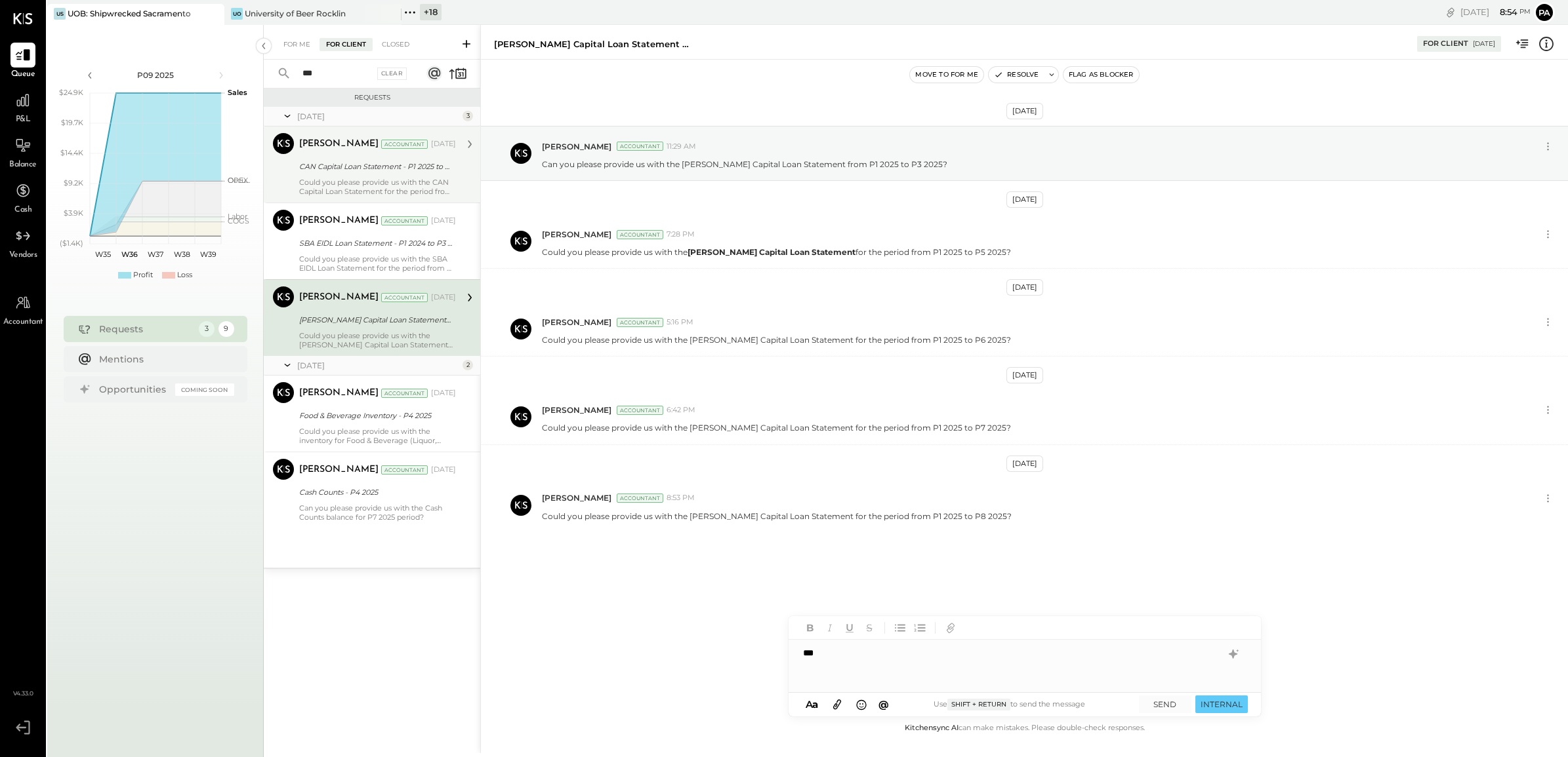
type input "***"
click at [345, 169] on div "CAN Capital Loan Statement - P1 2025 to P3 2025" at bounding box center [375, 167] width 153 height 13
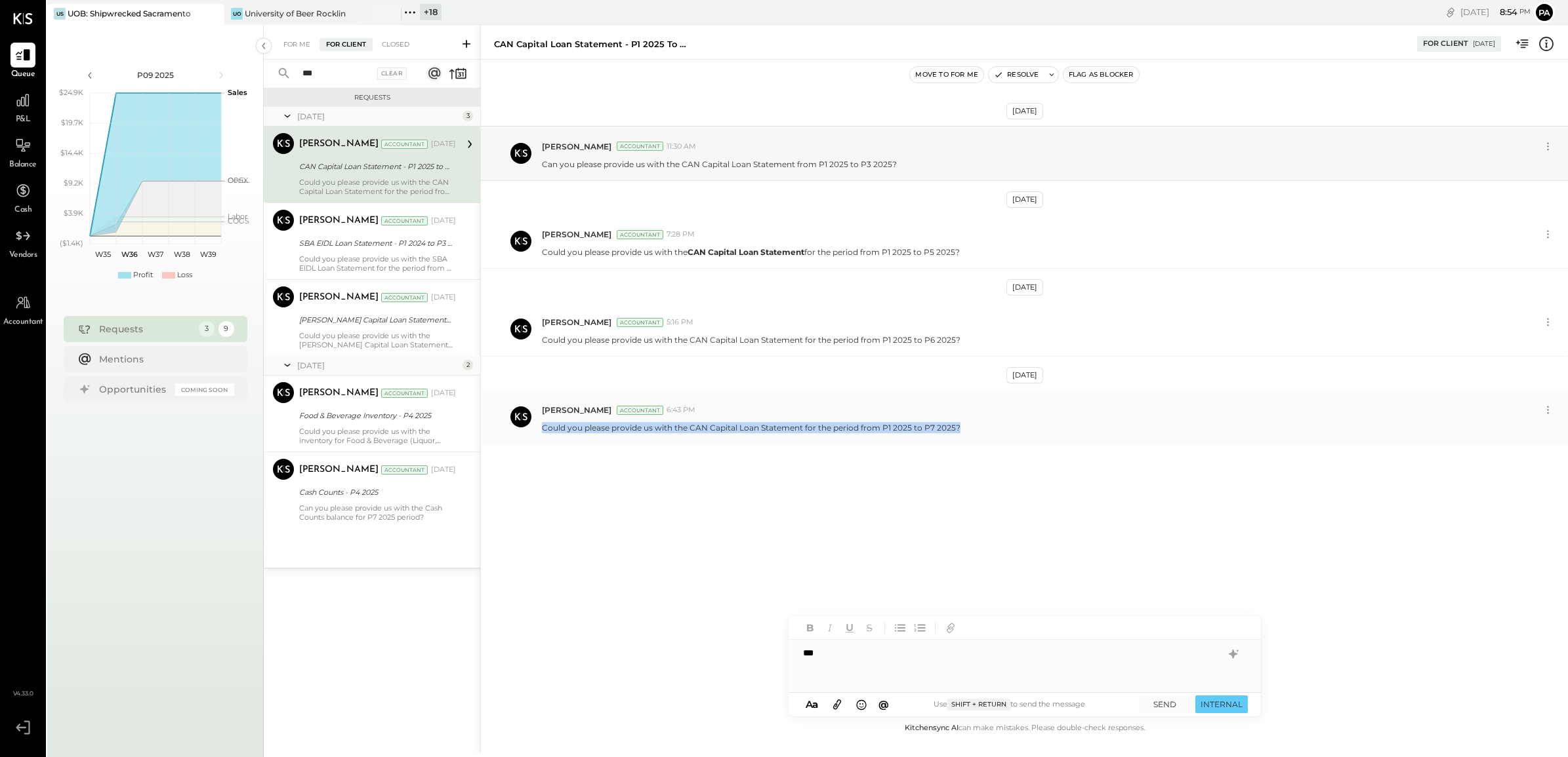
drag, startPoint x: 541, startPoint y: 429, endPoint x: 987, endPoint y: 442, distance: 446.2
click at [987, 442] on div "[PERSON_NAME] Accountant 6:43 PM Could you please provide us with the CAN Capit…" at bounding box center [1024, 416] width 1087 height 54
copy p "Could you please provide us with the CAN Capital Loan Statement for the period …"
click at [877, 664] on div "***" at bounding box center [1025, 666] width 472 height 53
drag, startPoint x: 843, startPoint y: 657, endPoint x: 762, endPoint y: 656, distance: 81.0
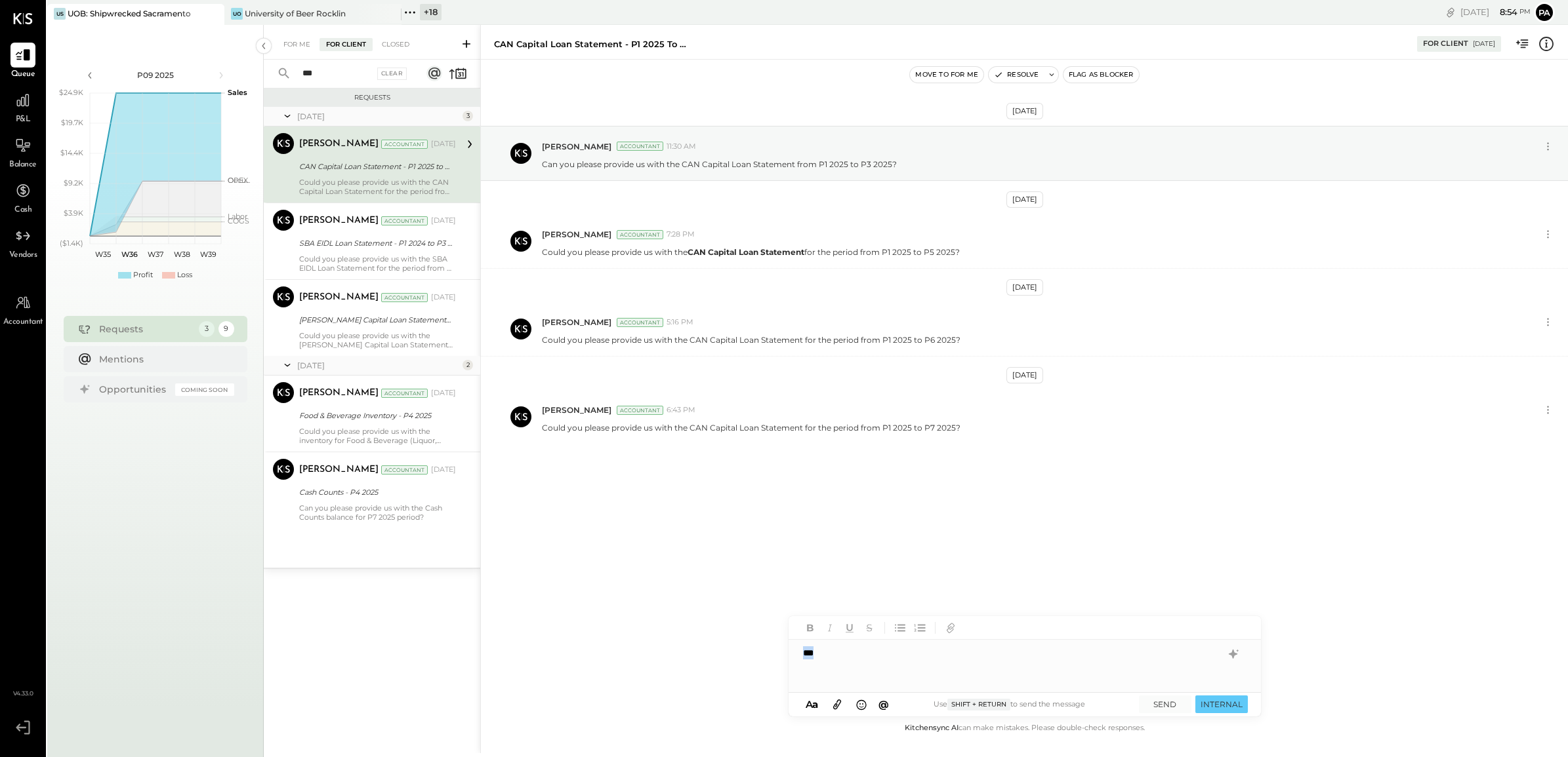
click at [762, 656] on div "CAN Capital Loan Statement - P1 2025 to P3 2025 For Client [DATE] Move to for m…" at bounding box center [1023, 388] width 1087 height 728
click at [1160, 704] on button "SEND" at bounding box center [1165, 704] width 53 height 18
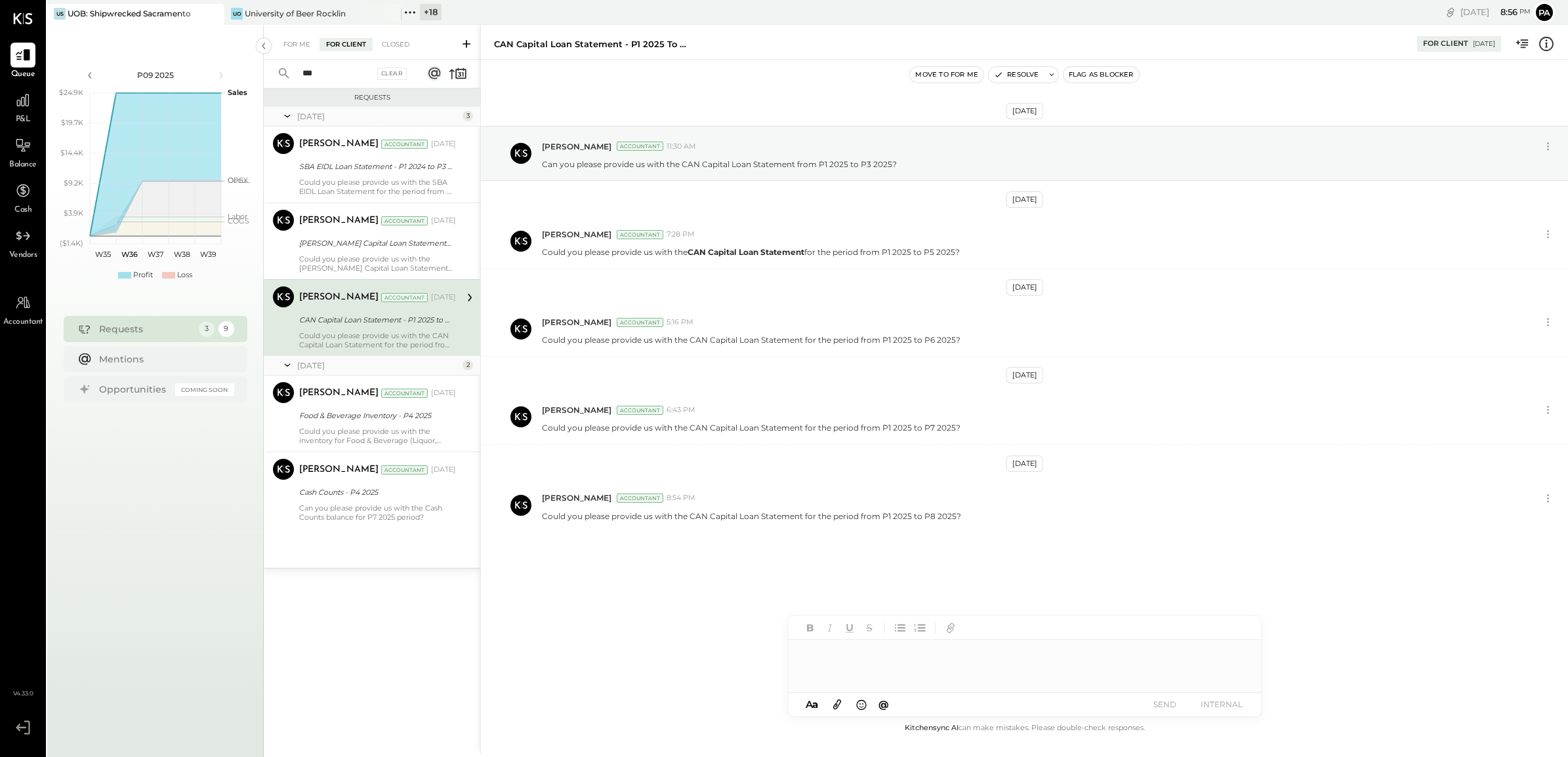
click at [15, 726] on icon at bounding box center [23, 728] width 23 height 20
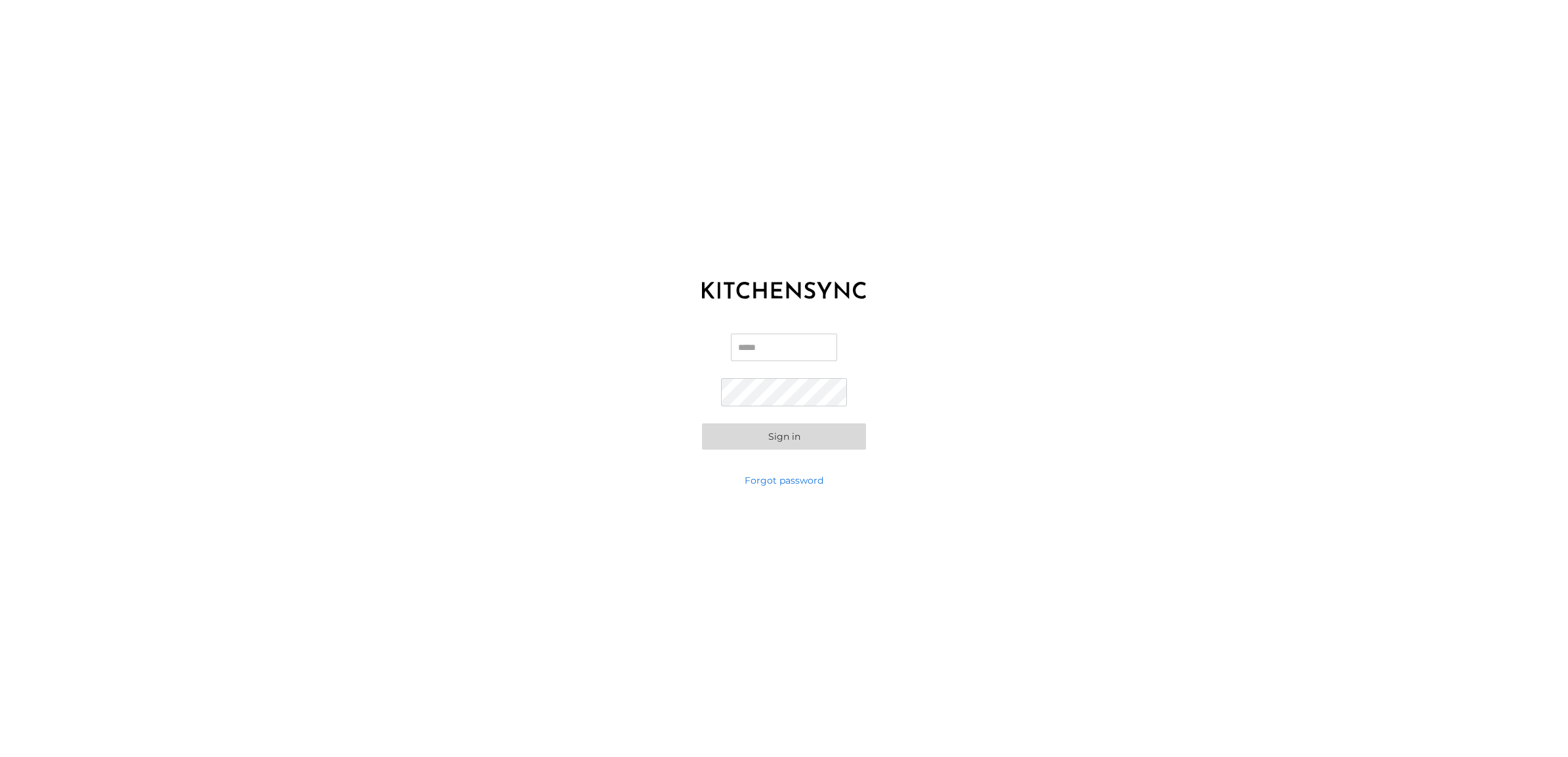
type input "**********"
